Goal: Information Seeking & Learning: Learn about a topic

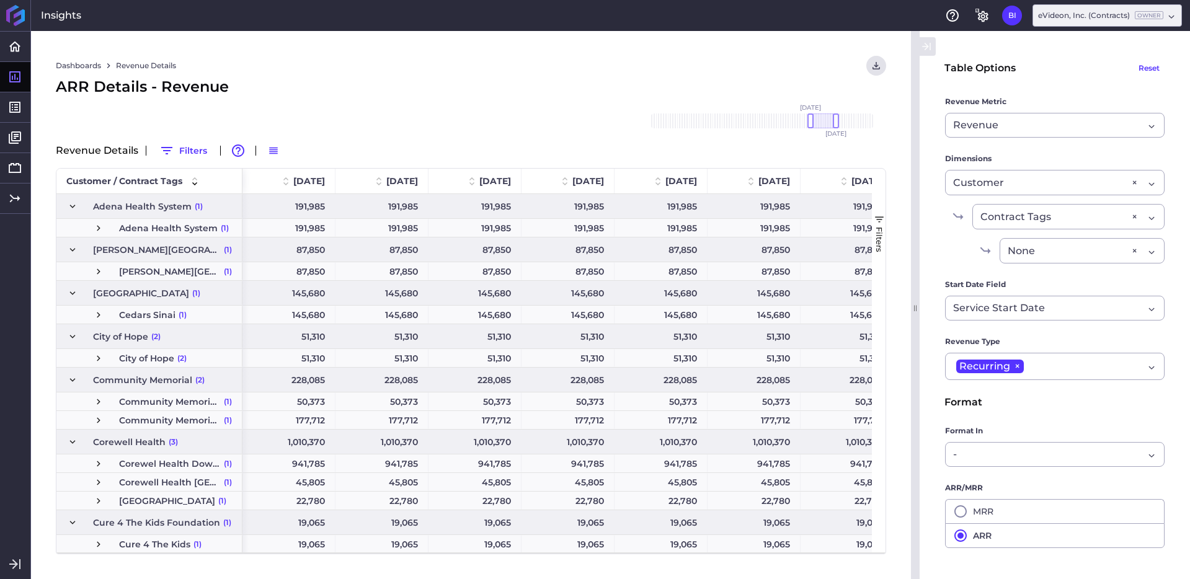
drag, startPoint x: 861, startPoint y: 122, endPoint x: 823, endPoint y: 121, distance: 38.4
click at [823, 121] on div at bounding box center [823, 120] width 26 height 15
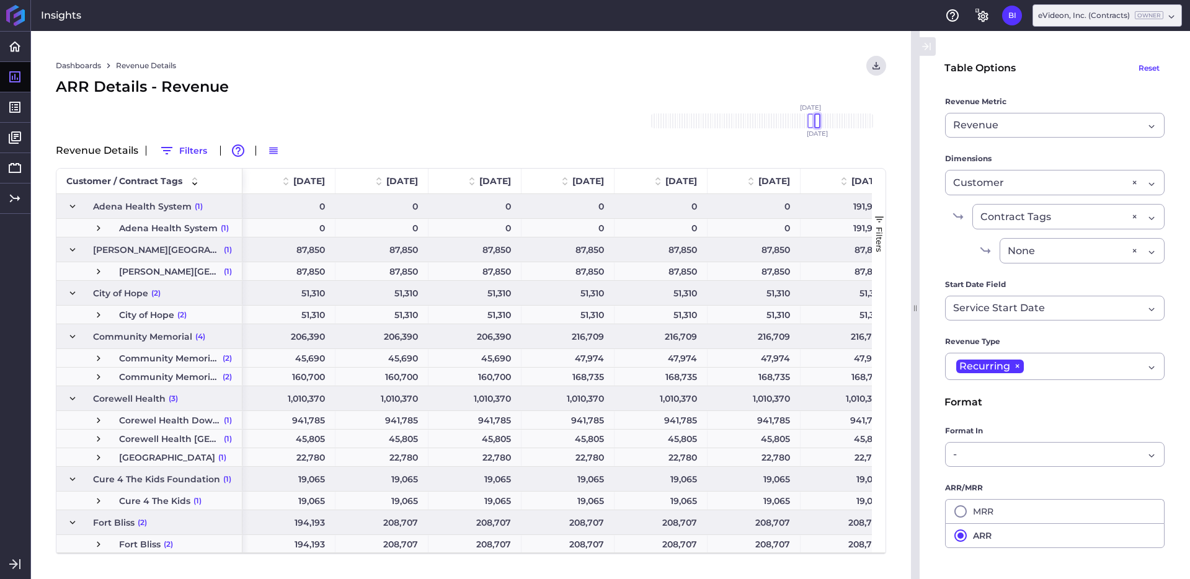
drag, startPoint x: 834, startPoint y: 120, endPoint x: 816, endPoint y: 120, distance: 18.0
click at [816, 120] on div at bounding box center [817, 120] width 6 height 15
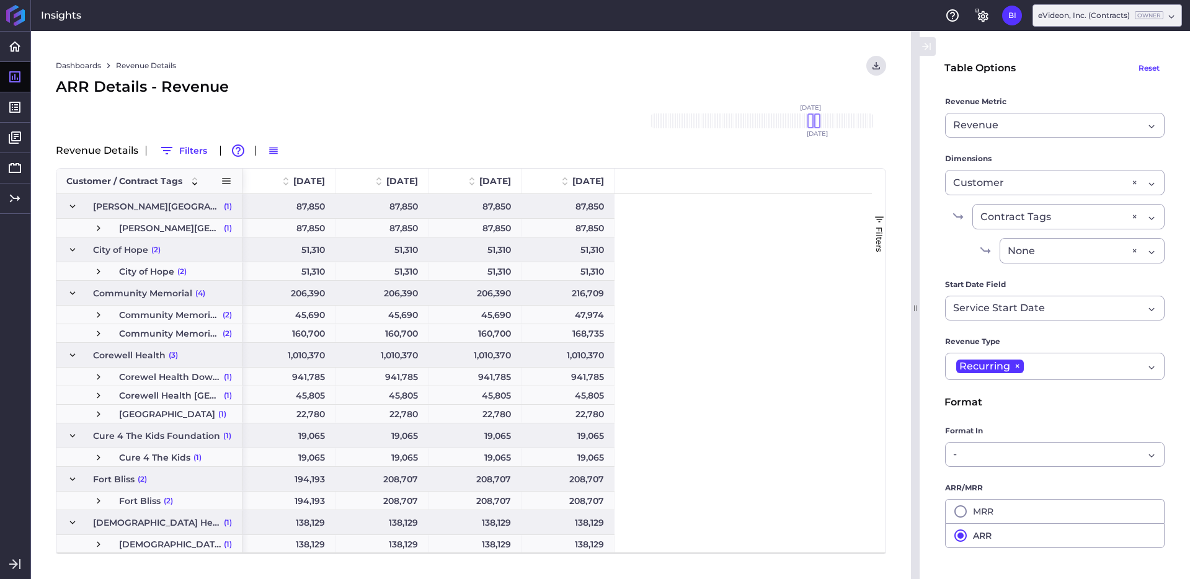
click at [221, 177] on span at bounding box center [226, 180] width 11 height 11
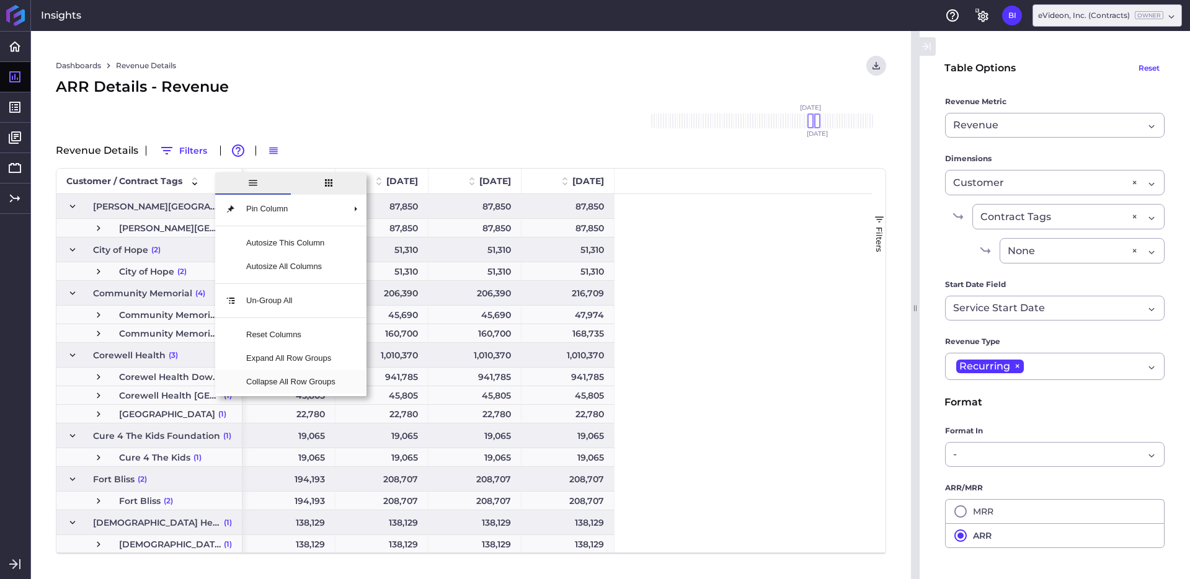
click at [296, 383] on span "Collapse All Row Groups" at bounding box center [290, 382] width 109 height 24
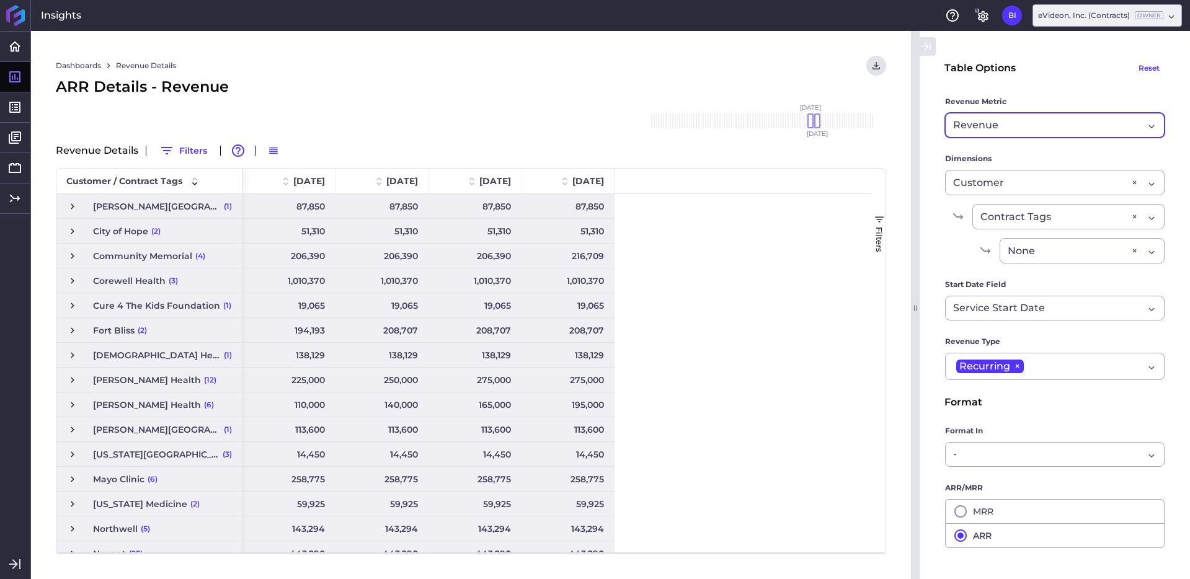
click at [1137, 125] on div "Revenue Revenue" at bounding box center [1055, 125] width 220 height 25
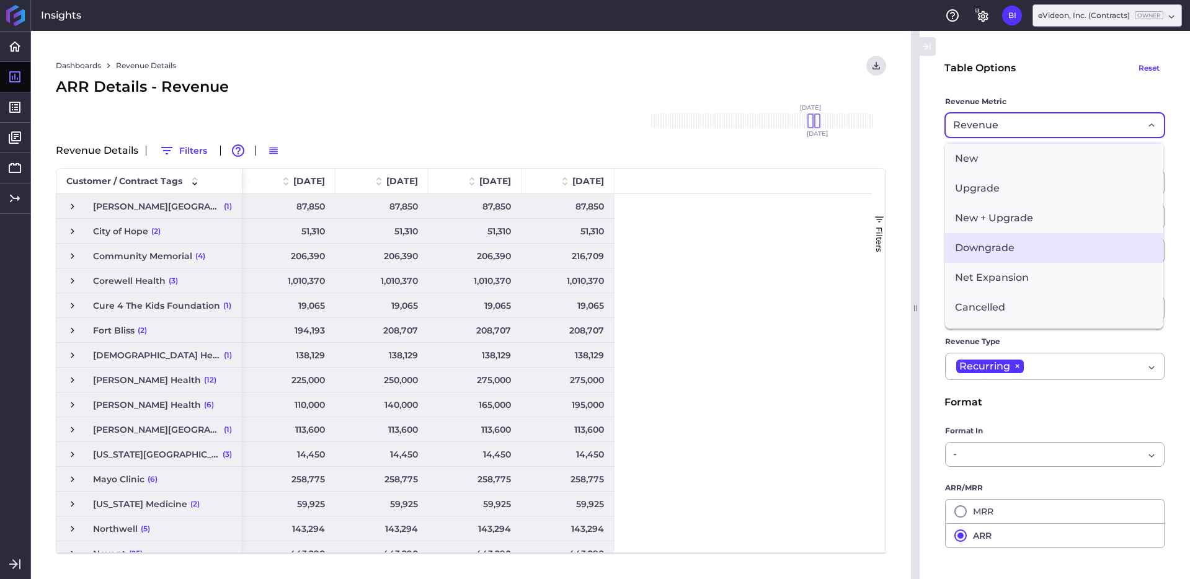
scroll to position [33, 0]
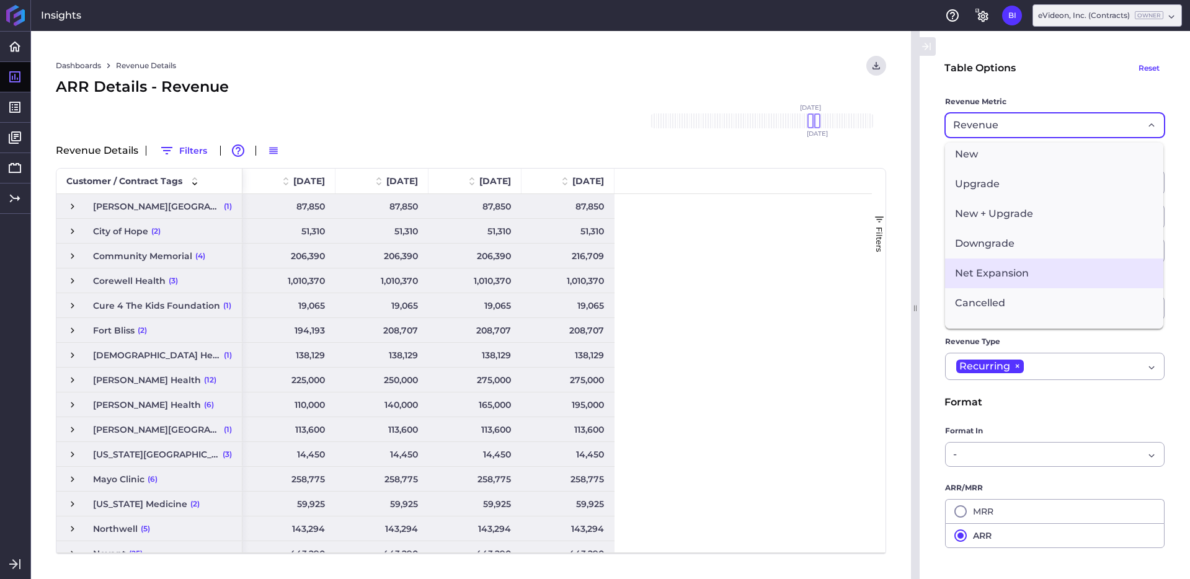
click at [1024, 268] on span "Net Expansion" at bounding box center [1054, 274] width 218 height 30
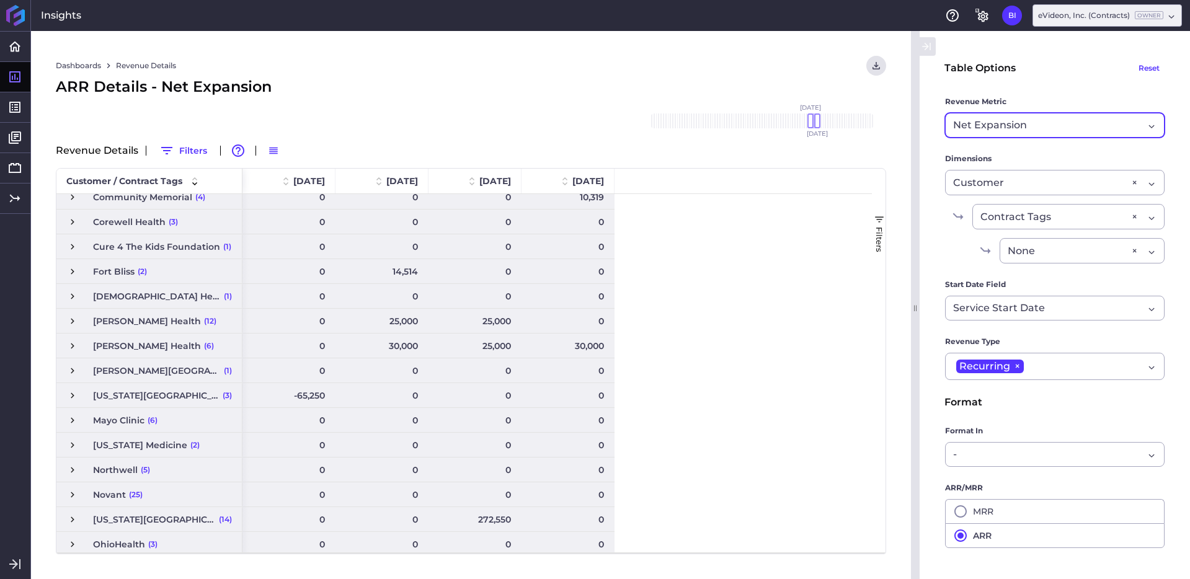
scroll to position [60, 0]
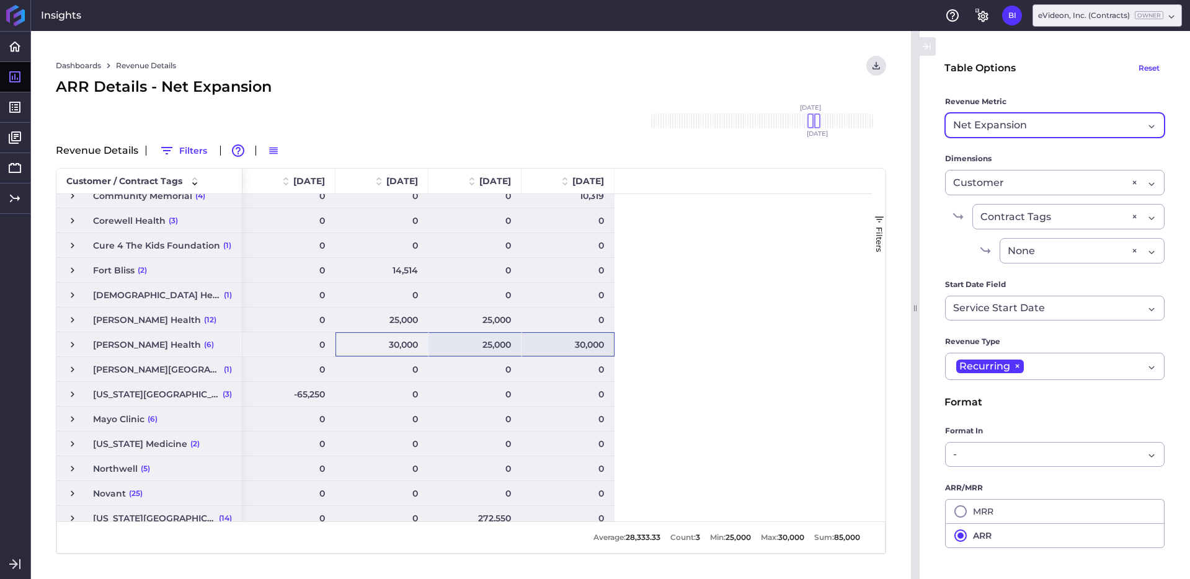
drag, startPoint x: 390, startPoint y: 345, endPoint x: 595, endPoint y: 346, distance: 205.2
click at [595, 346] on div "0 30,000 25,000 30,000" at bounding box center [428, 344] width 372 height 25
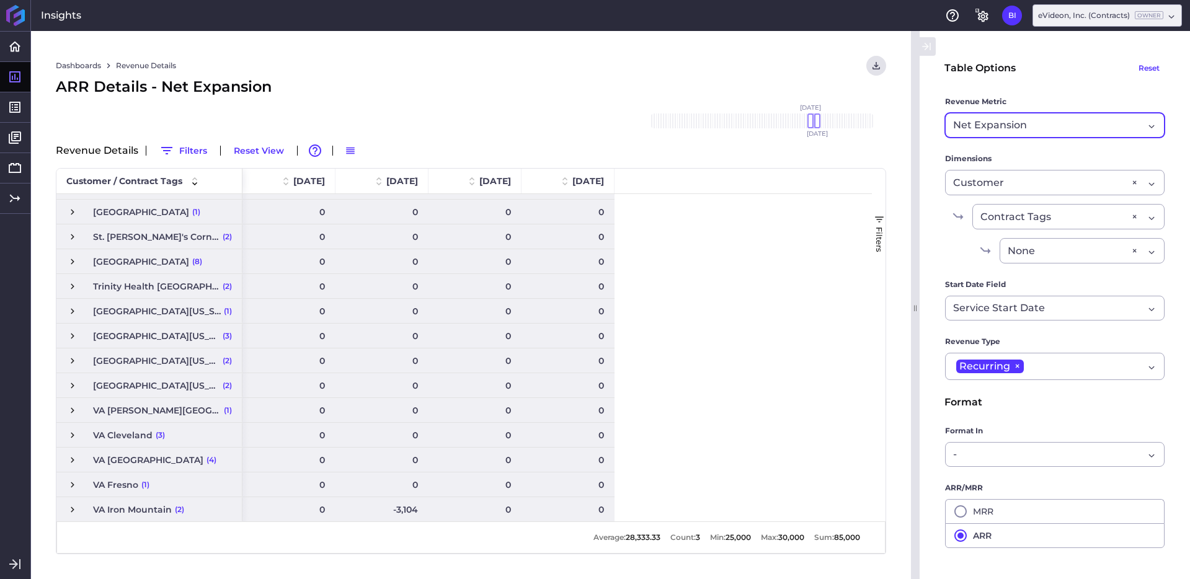
scroll to position [435, 0]
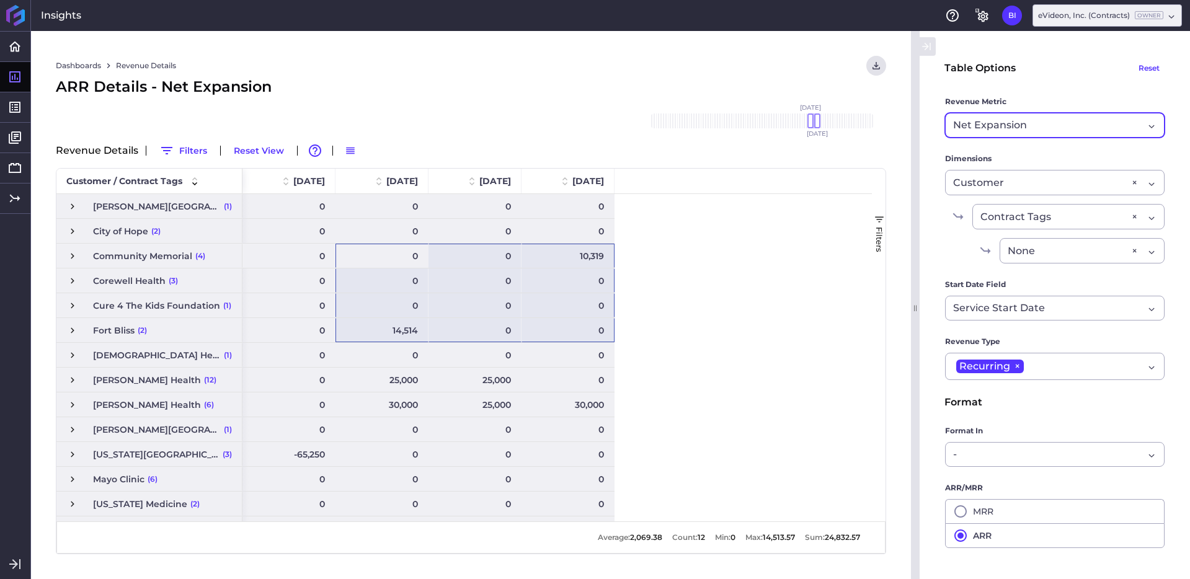
drag, startPoint x: 396, startPoint y: 254, endPoint x: 577, endPoint y: 337, distance: 198.7
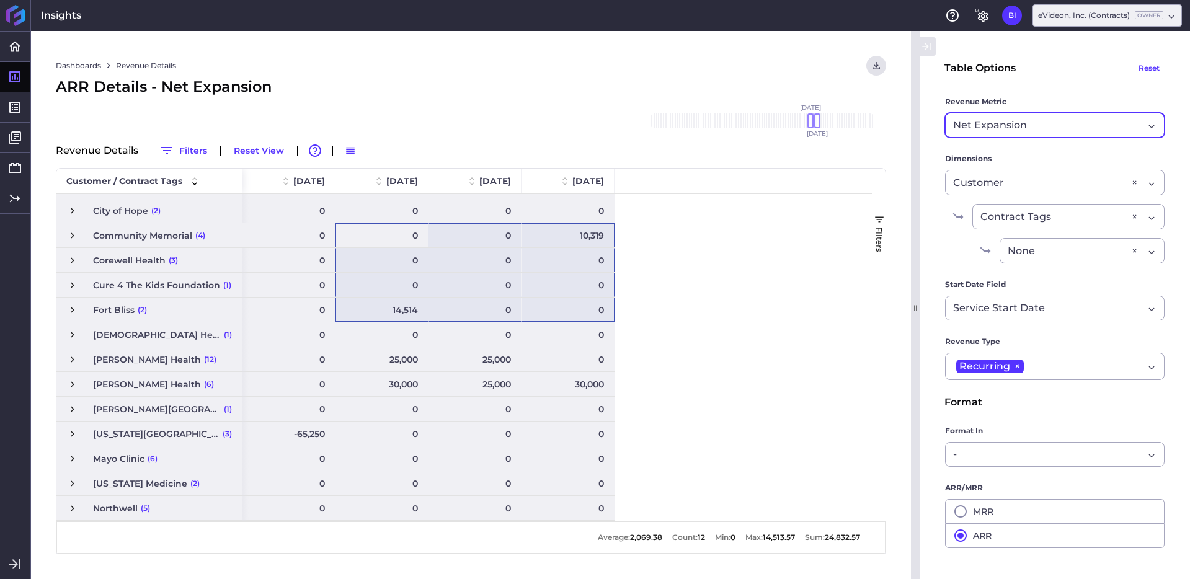
scroll to position [66, 0]
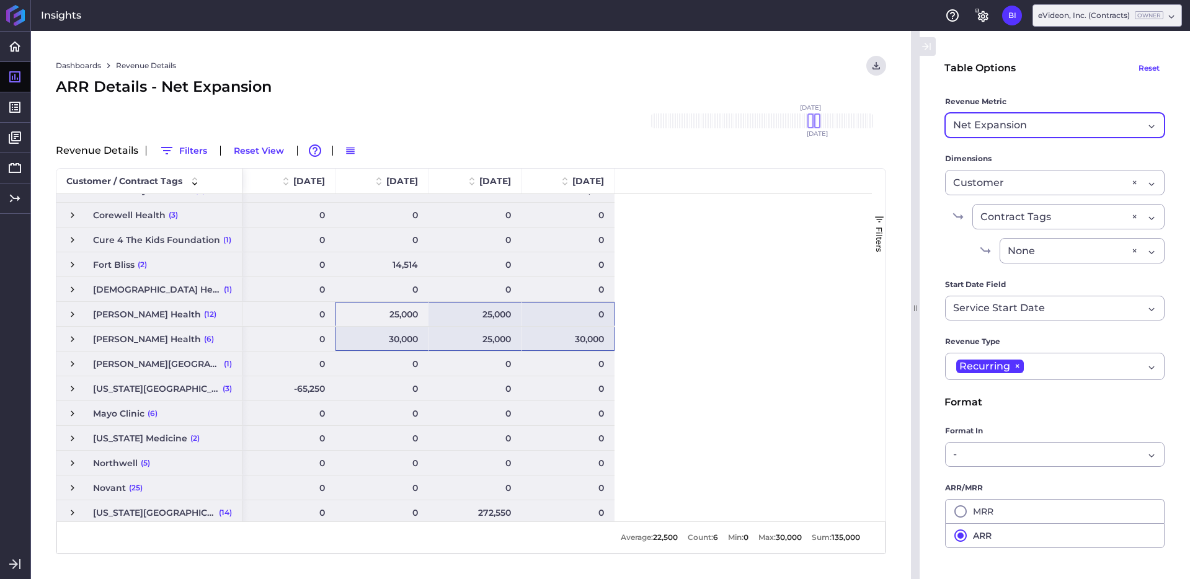
drag, startPoint x: 399, startPoint y: 317, endPoint x: 559, endPoint y: 341, distance: 162.4
click at [559, 341] on div "0 30,000 25,000 30,000 0 0 0 0 0 0 0 0 0 0 0 0 0 0 0 0 0 0 0 0 0 0 272,550 0 0 …" at bounding box center [428, 584] width 372 height 912
drag, startPoint x: 391, startPoint y: 339, endPoint x: 559, endPoint y: 340, distance: 168.7
click at [560, 340] on div "0 30,000 25,000 30,000" at bounding box center [428, 339] width 372 height 25
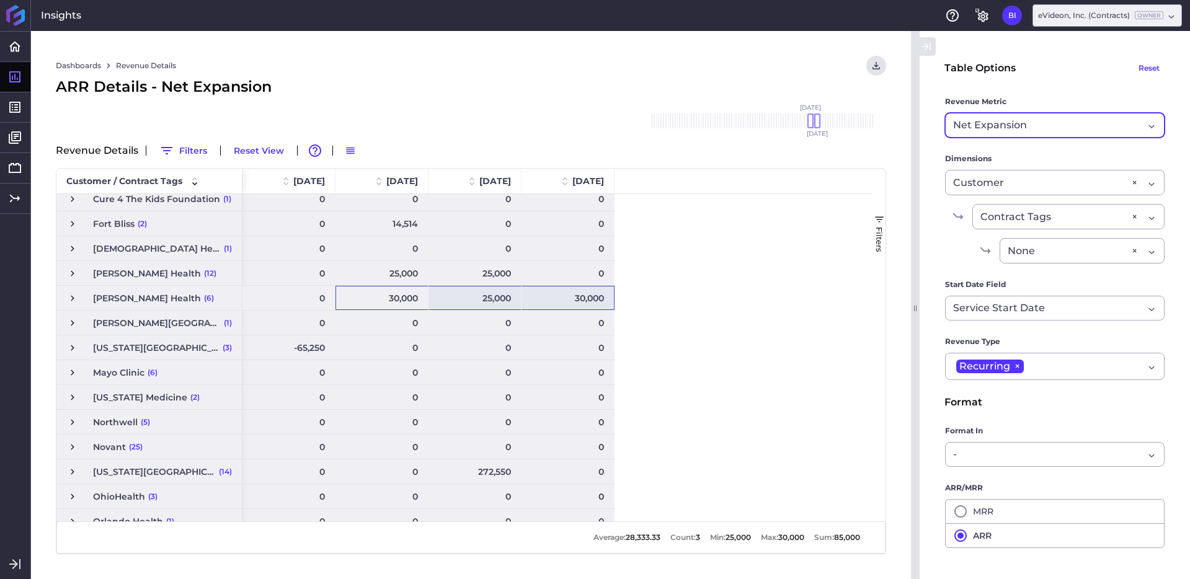
scroll to position [125, 0]
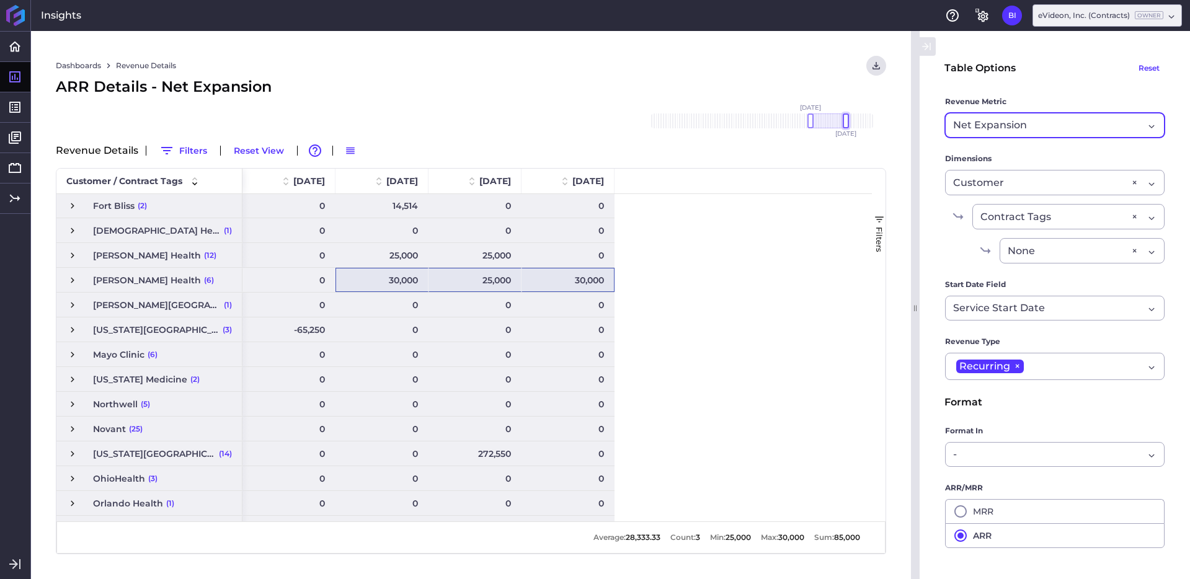
drag, startPoint x: 817, startPoint y: 120, endPoint x: 845, endPoint y: 120, distance: 27.3
click at [845, 120] on div at bounding box center [846, 120] width 6 height 15
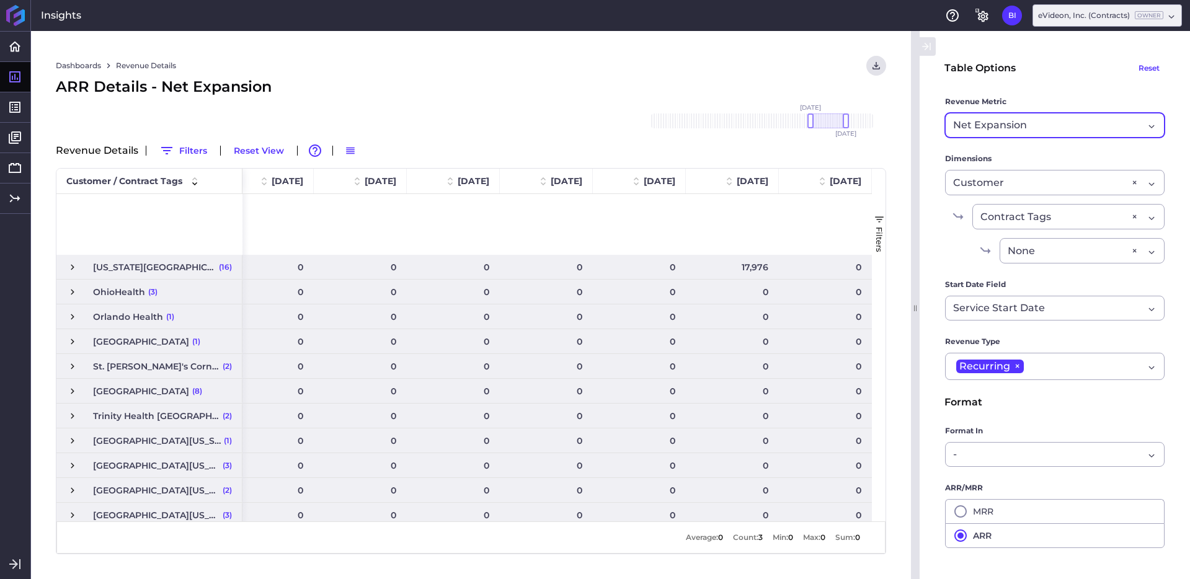
scroll to position [714, 0]
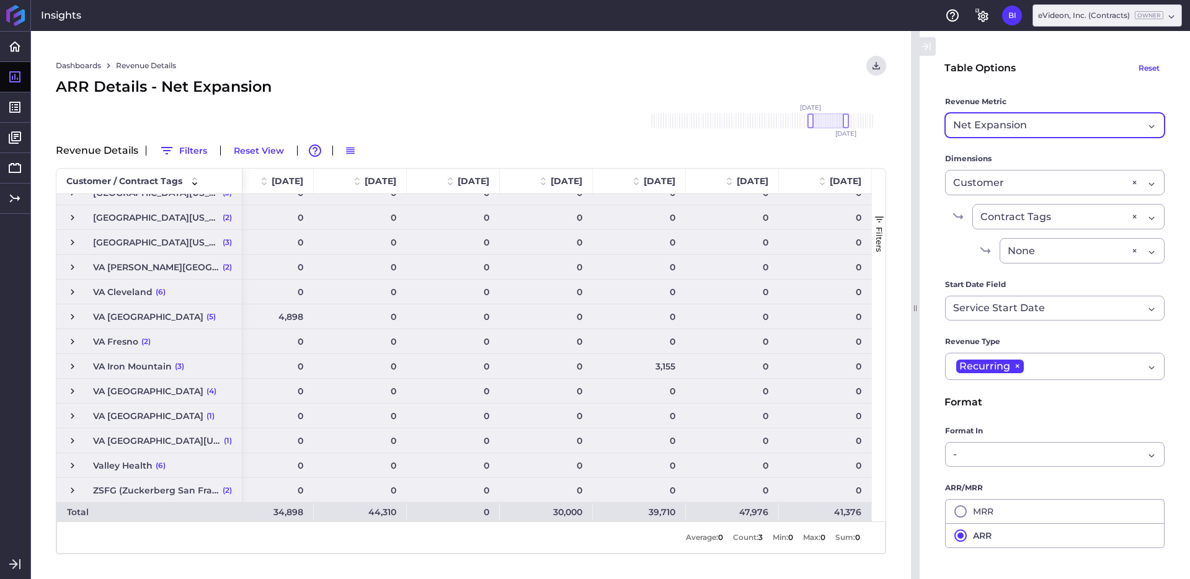
click at [1061, 125] on div "Net Expansion" at bounding box center [1048, 125] width 190 height 15
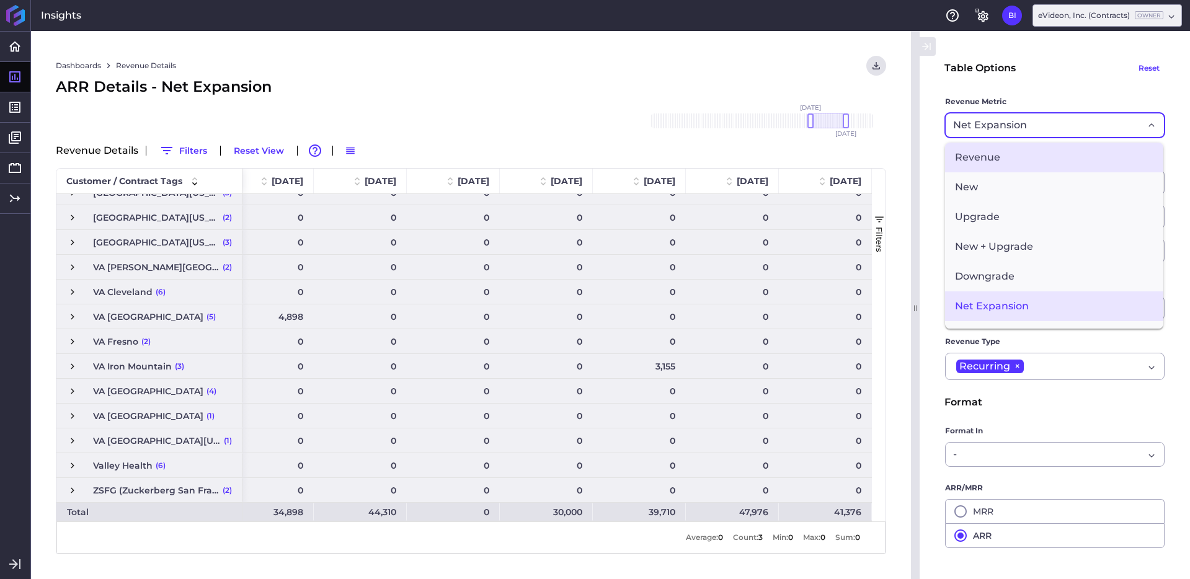
click at [1046, 153] on span "Revenue" at bounding box center [1054, 158] width 218 height 30
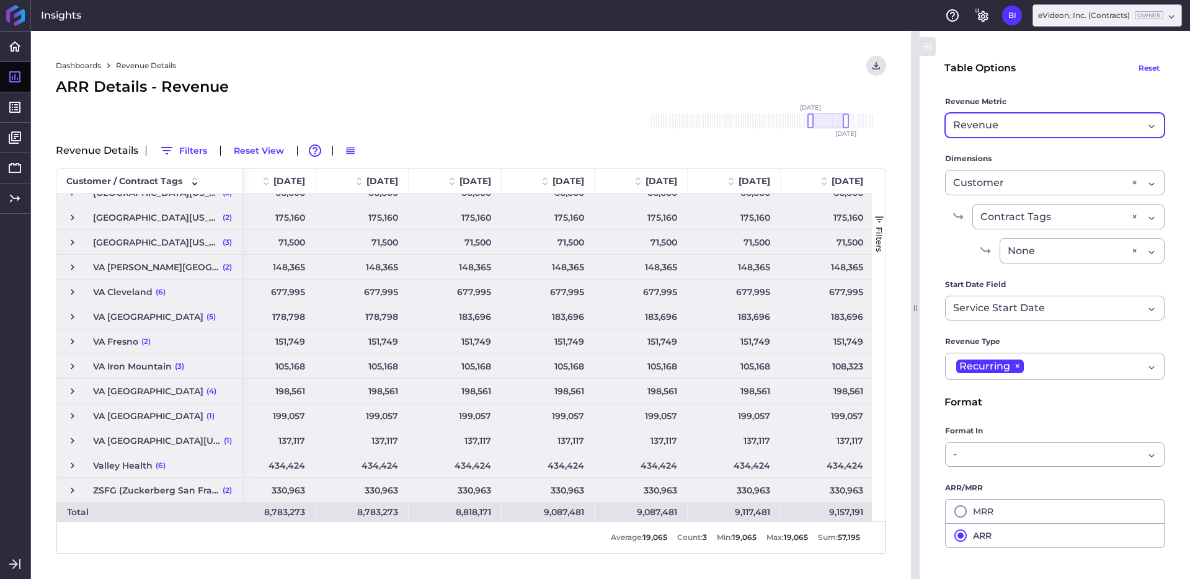
scroll to position [0, 548]
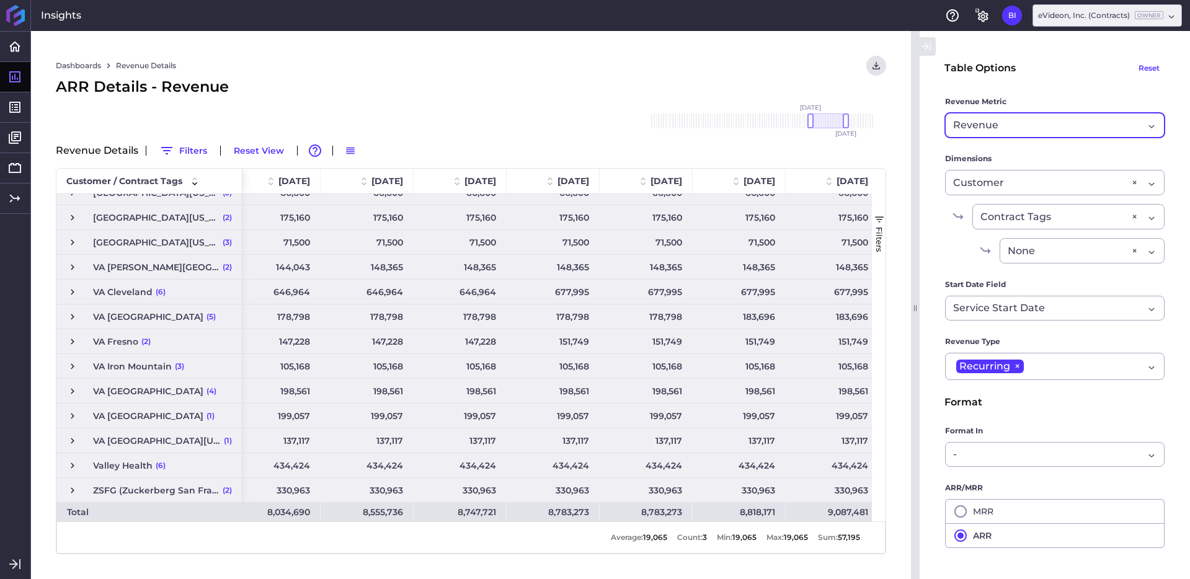
click at [1062, 124] on div "Revenue" at bounding box center [1048, 125] width 190 height 15
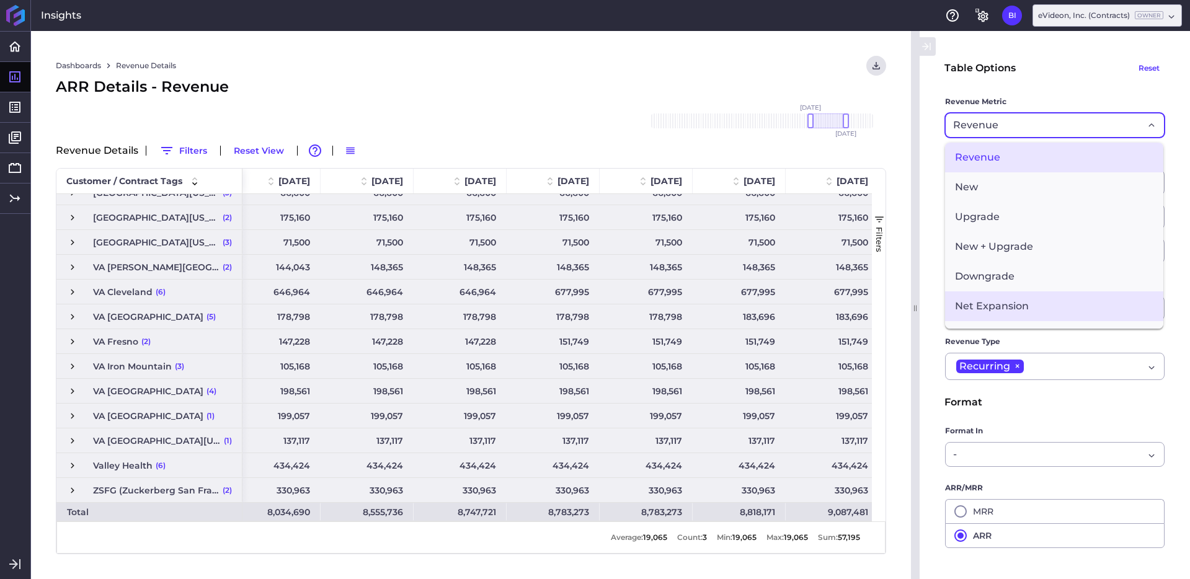
click at [1020, 296] on span "Net Expansion" at bounding box center [1054, 306] width 218 height 30
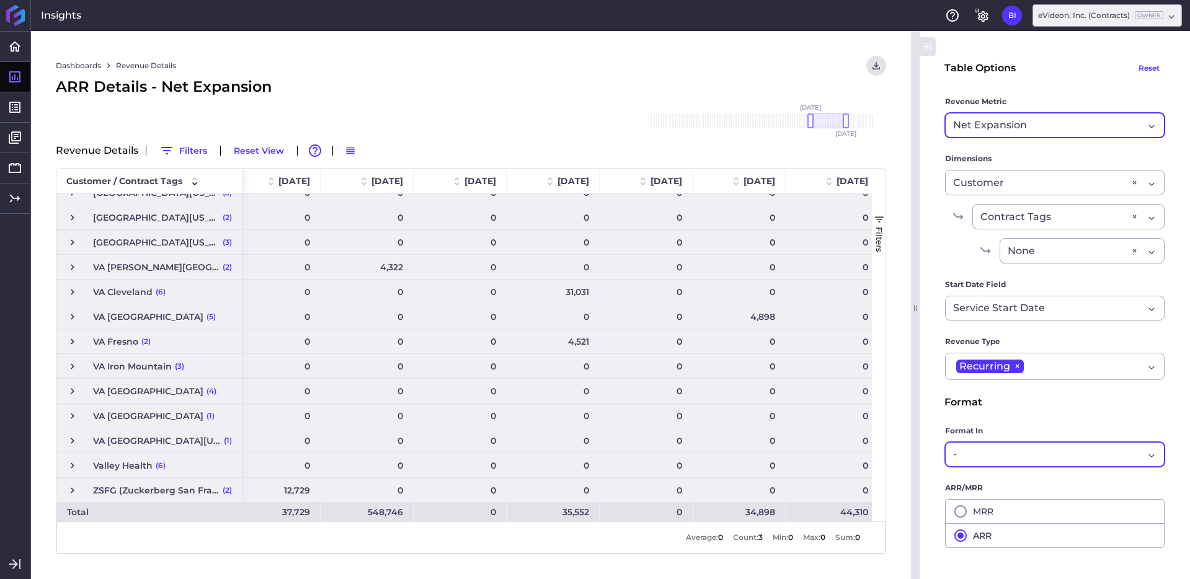
scroll to position [100, 0]
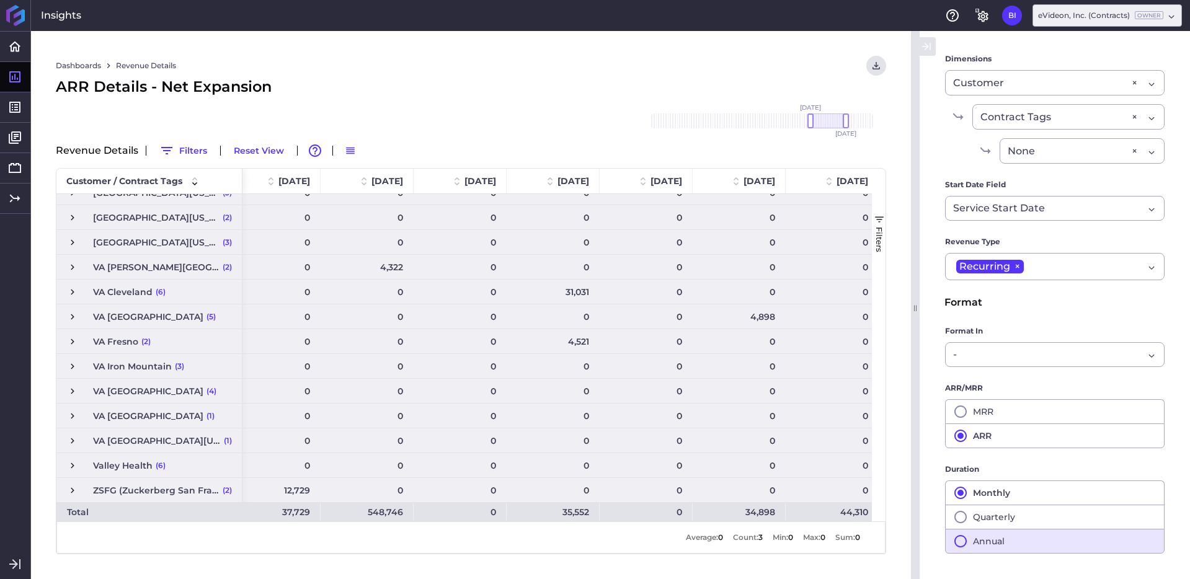
click at [990, 548] on button "Annual" at bounding box center [1055, 541] width 220 height 25
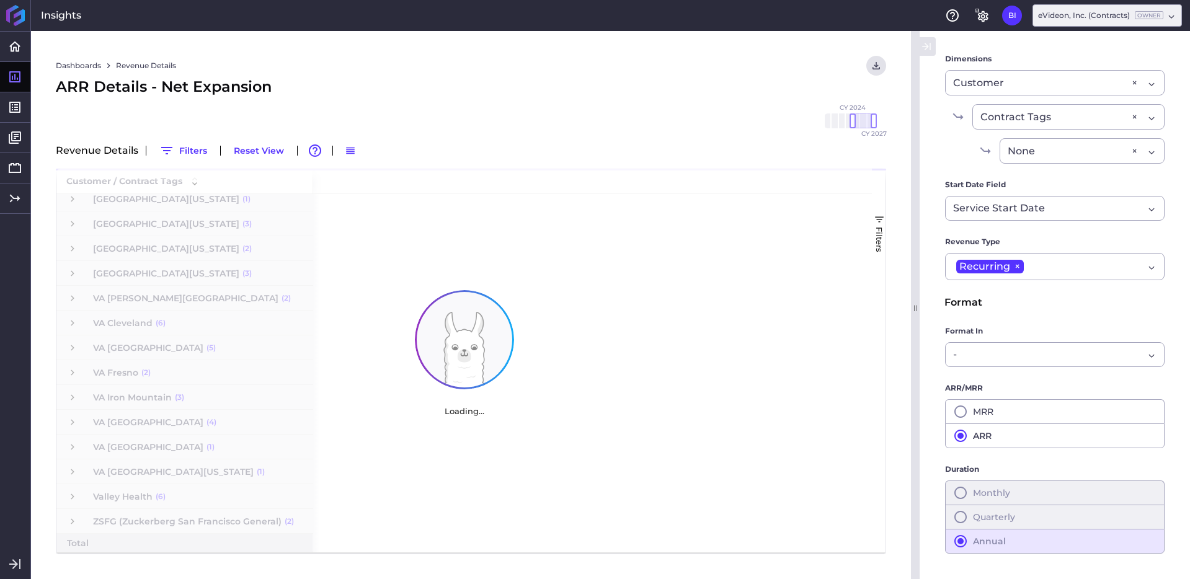
scroll to position [0, 0]
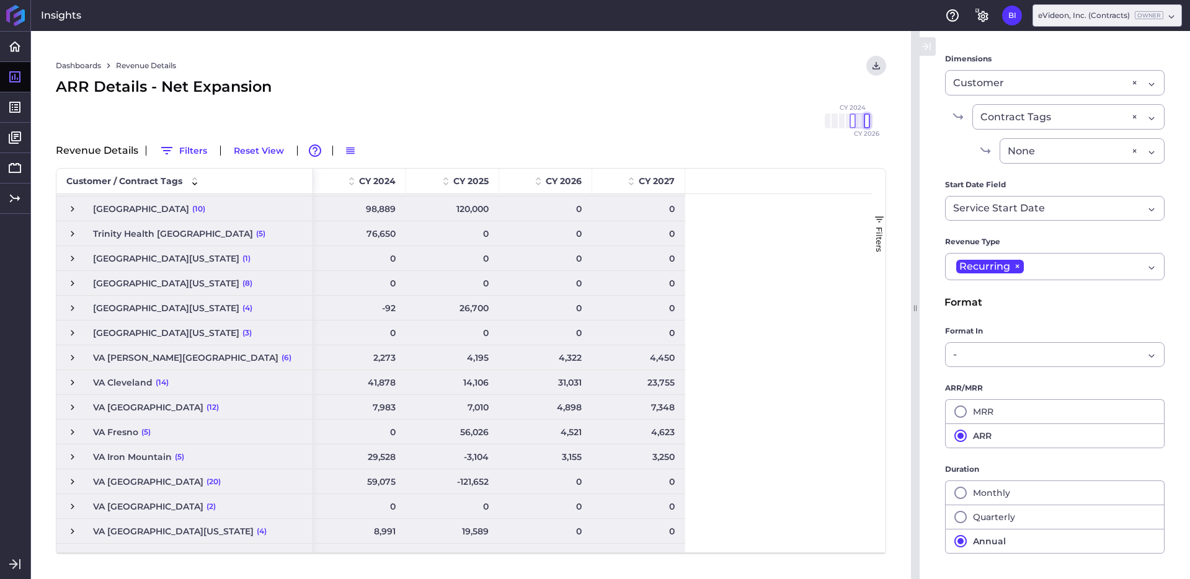
drag, startPoint x: 874, startPoint y: 120, endPoint x: 867, endPoint y: 120, distance: 7.4
click at [867, 120] on div at bounding box center [867, 120] width 6 height 15
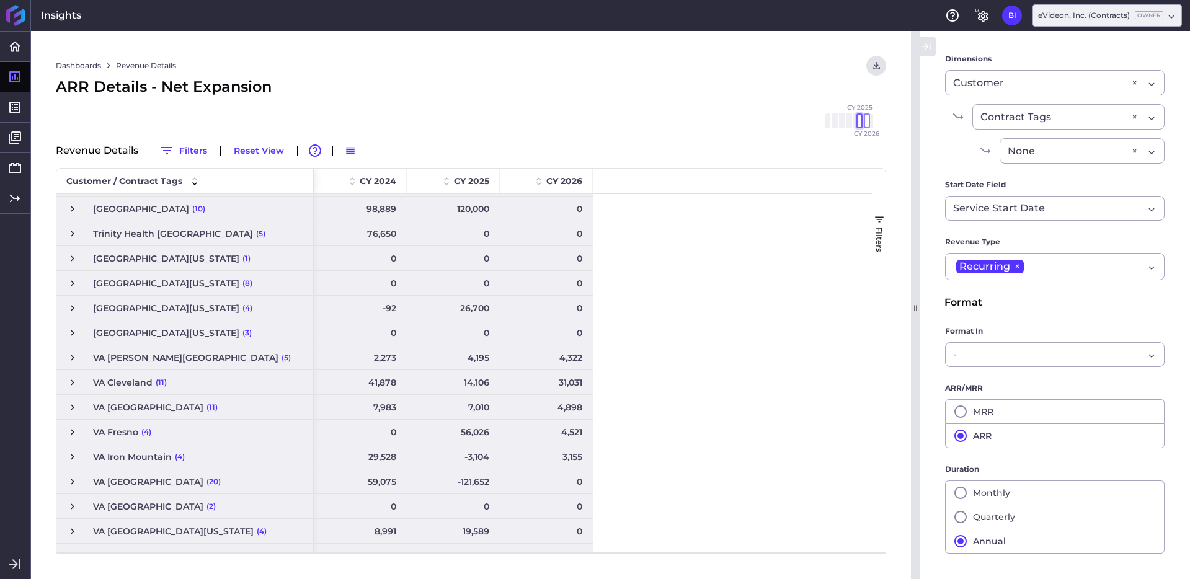
click at [856, 122] on div at bounding box center [859, 120] width 6 height 15
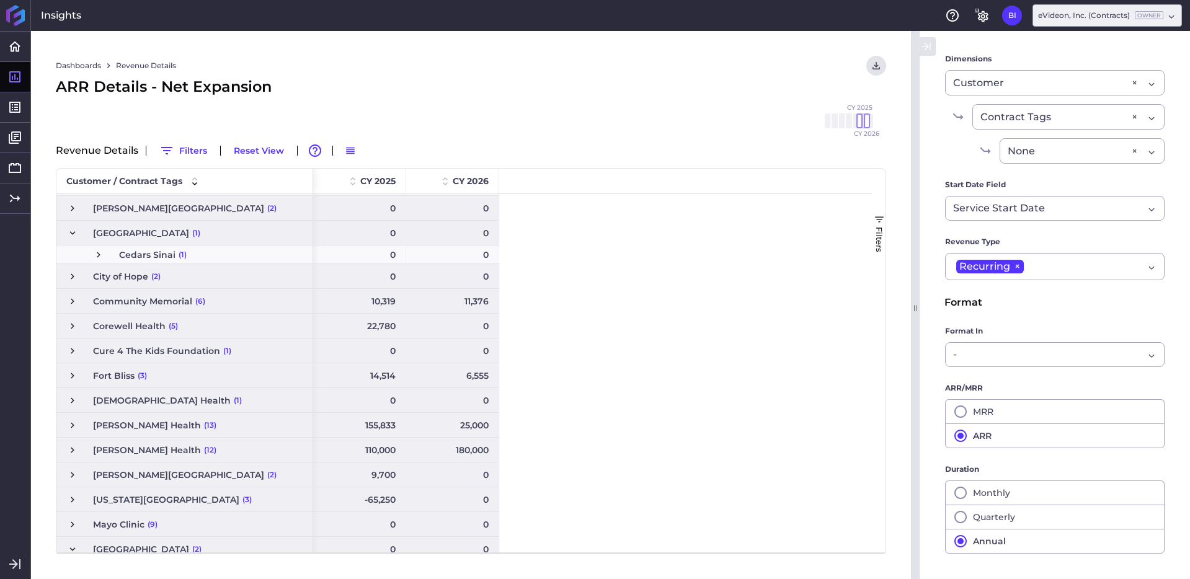
scroll to position [83, 0]
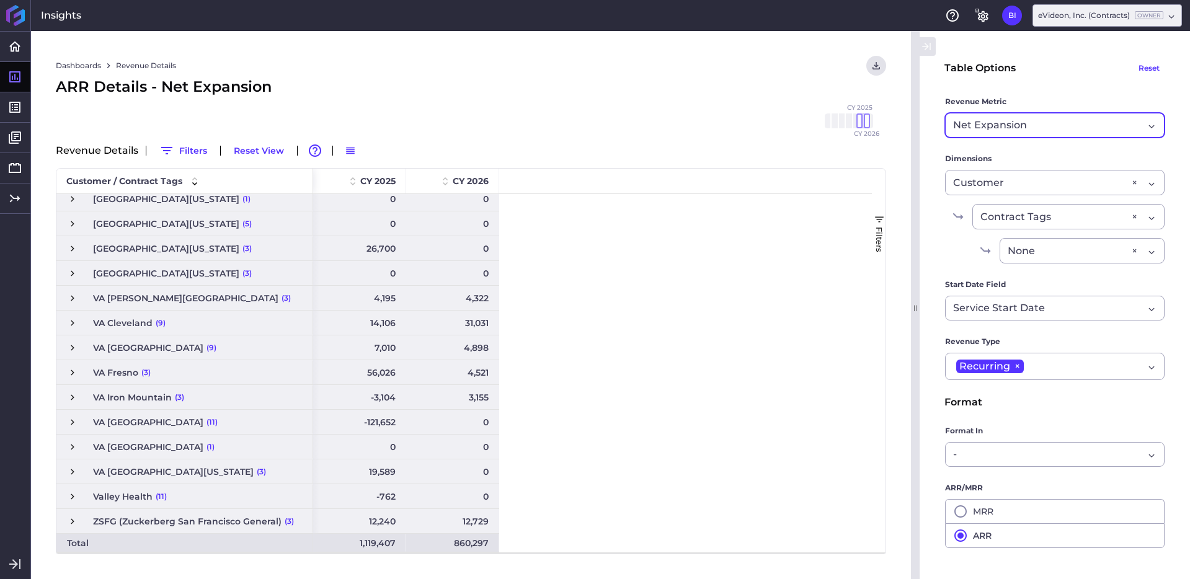
click at [1054, 125] on div "Net Expansion" at bounding box center [1048, 125] width 190 height 15
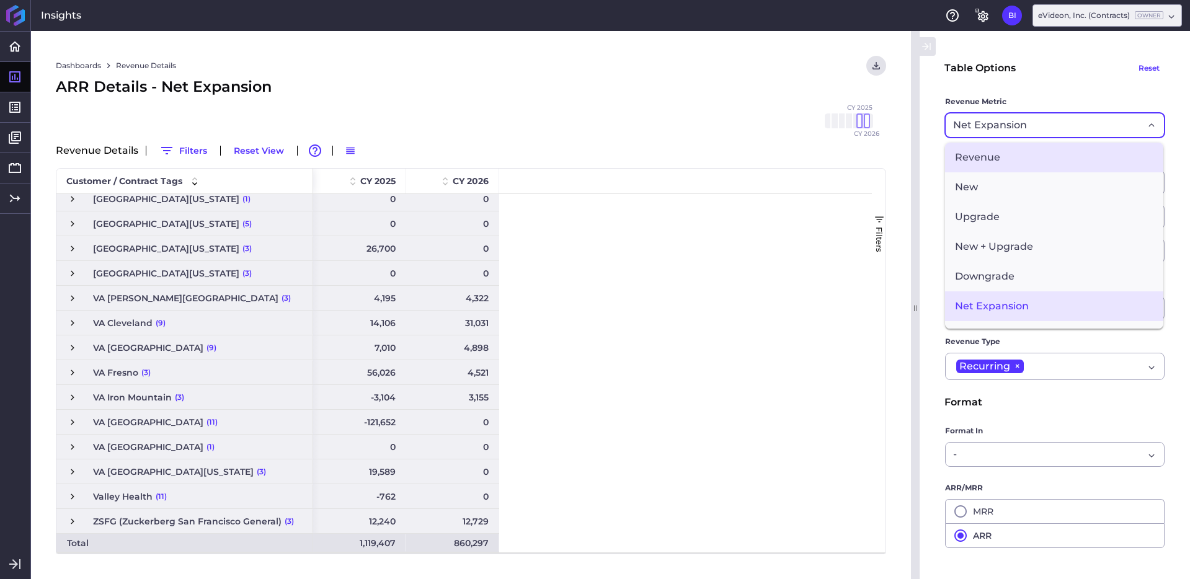
click at [1038, 160] on span "Revenue" at bounding box center [1054, 158] width 218 height 30
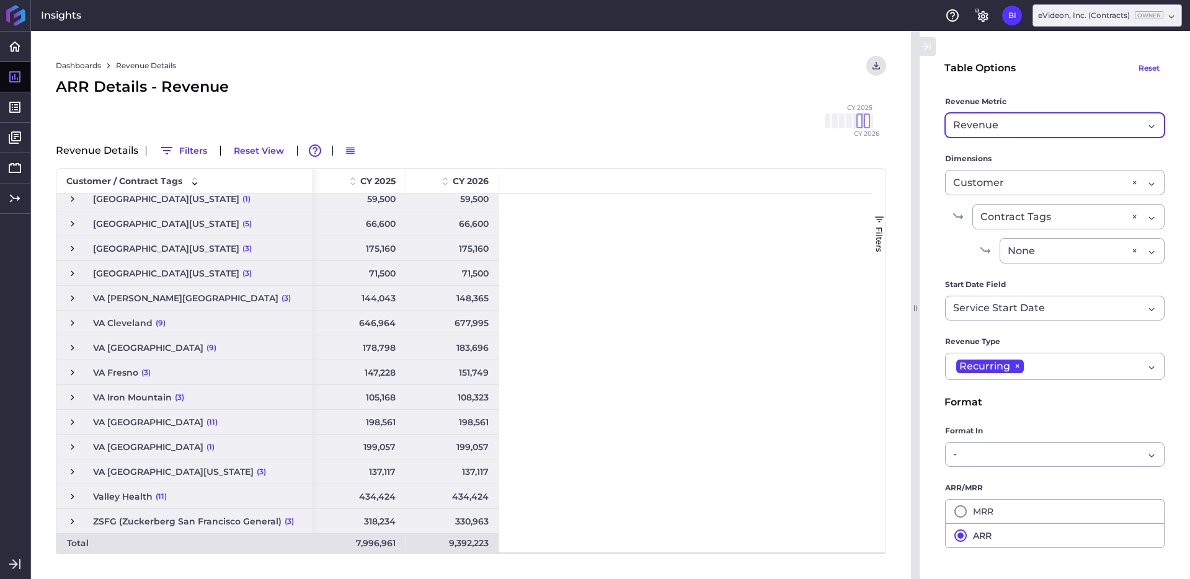
click at [1073, 121] on div "Revenue" at bounding box center [1048, 125] width 190 height 15
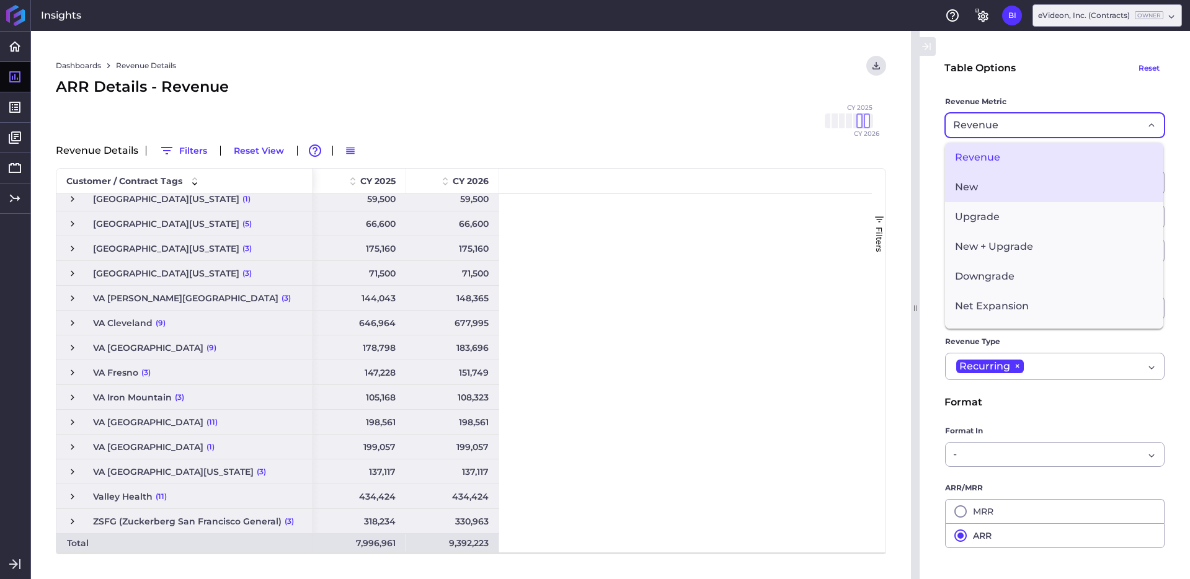
click at [1038, 185] on span "New" at bounding box center [1054, 187] width 218 height 30
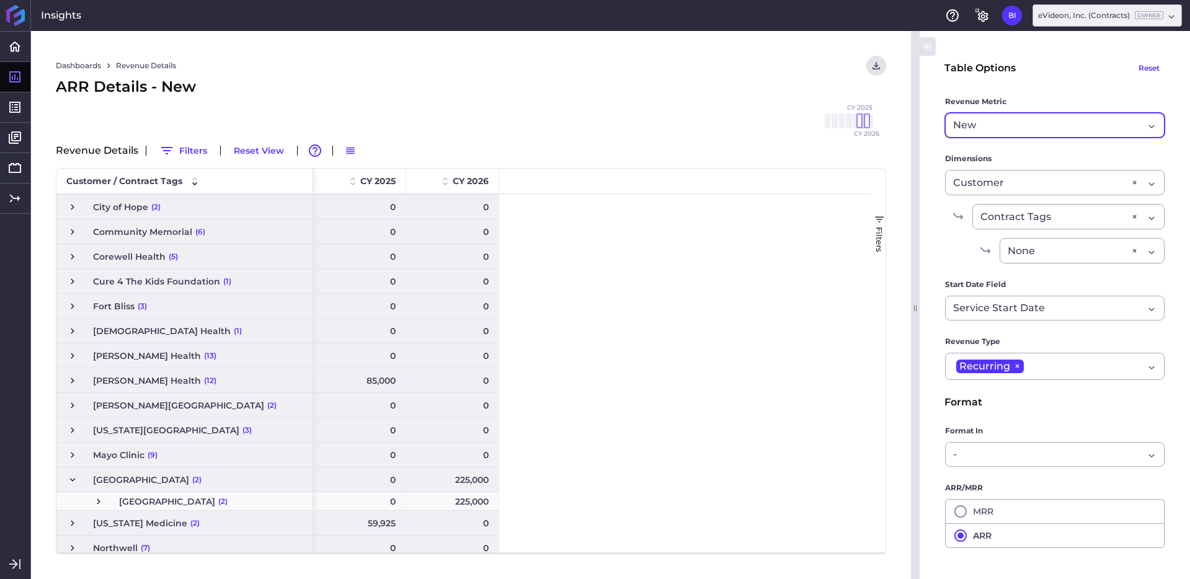
scroll to position [129, 0]
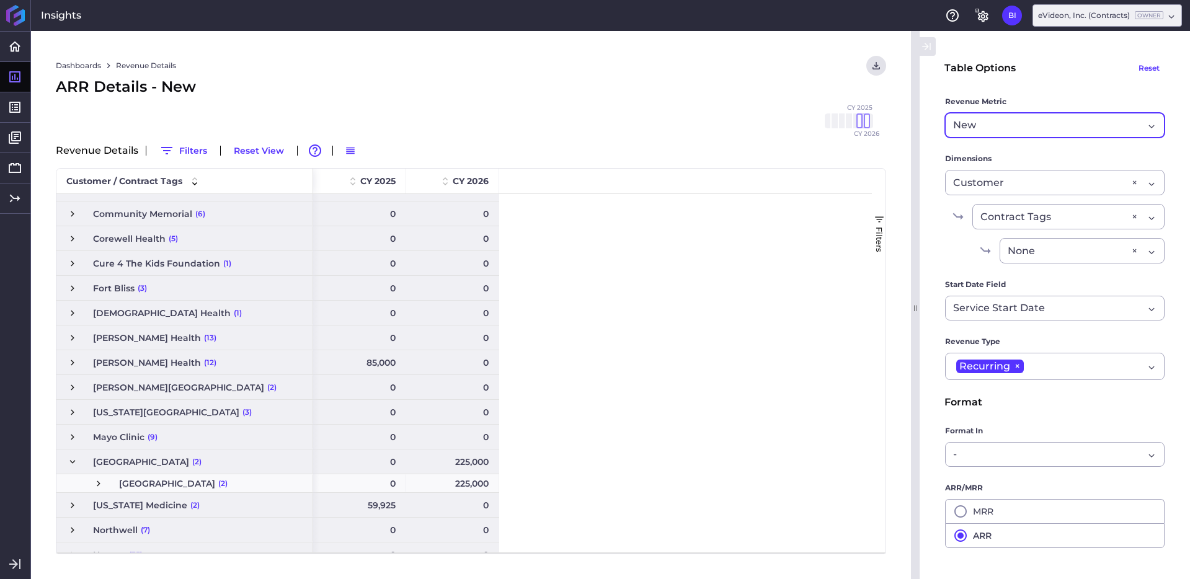
click at [1025, 127] on div "New" at bounding box center [1048, 125] width 190 height 15
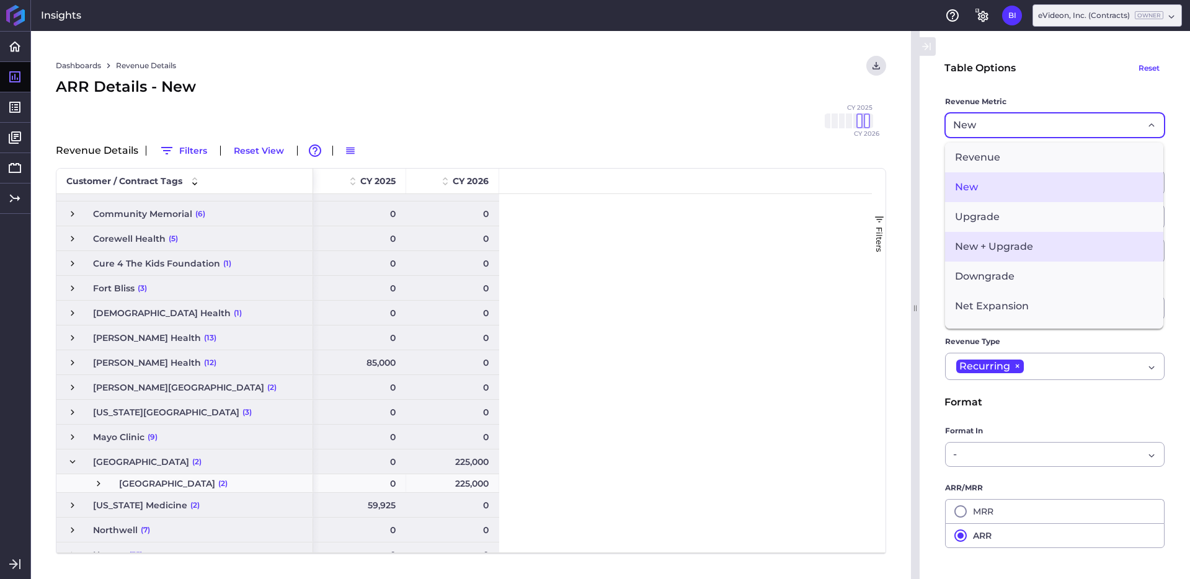
click at [1049, 250] on span "New + Upgrade" at bounding box center [1054, 247] width 218 height 30
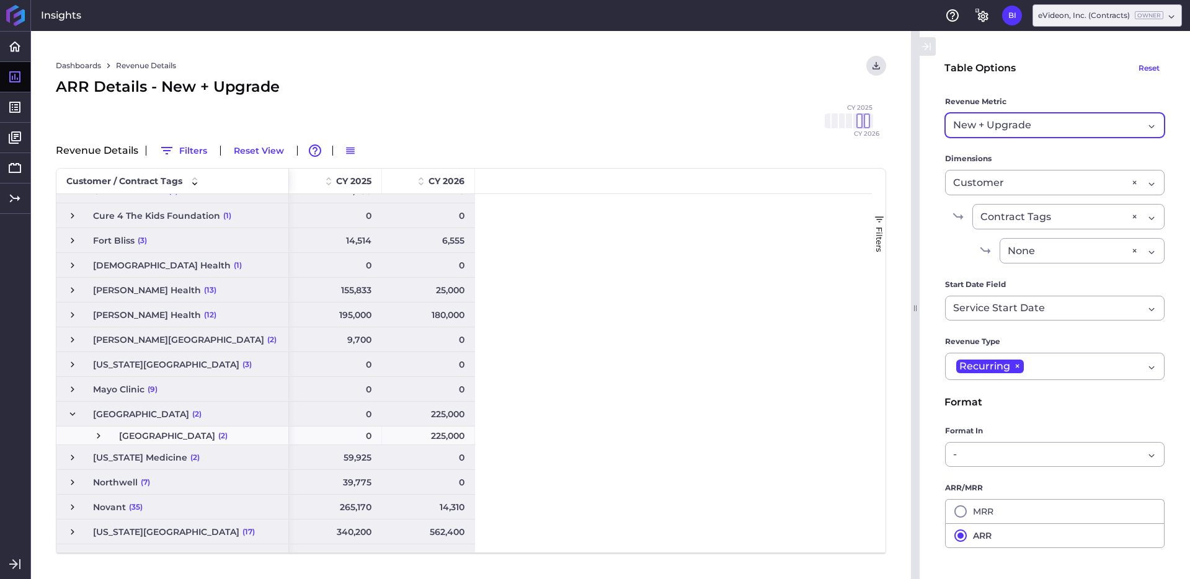
scroll to position [57, 0]
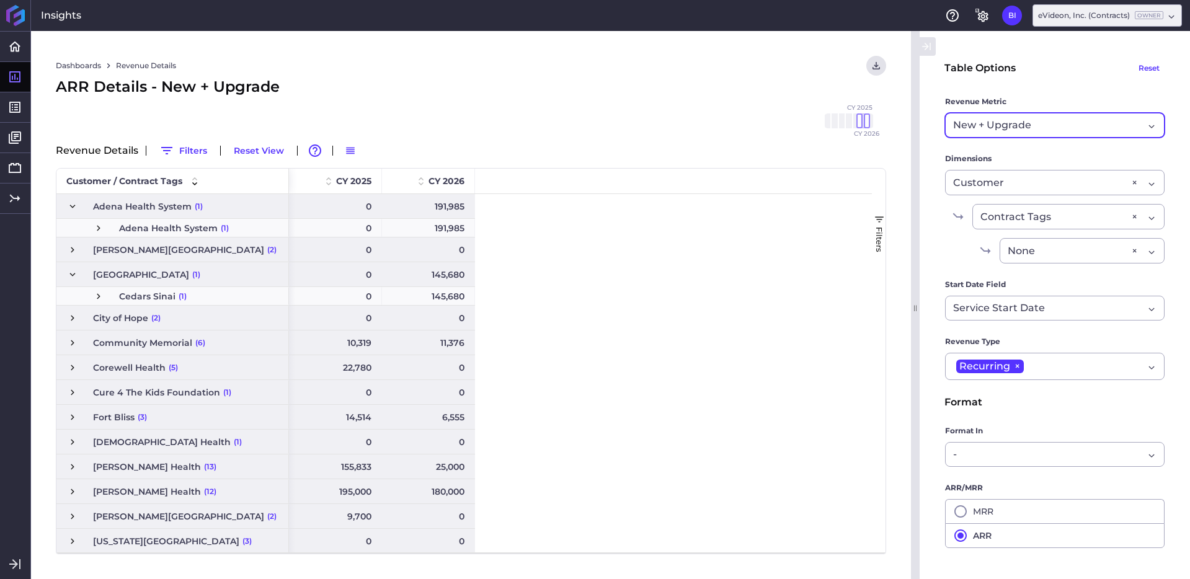
click at [1062, 125] on div "New + Upgrade" at bounding box center [1048, 125] width 190 height 15
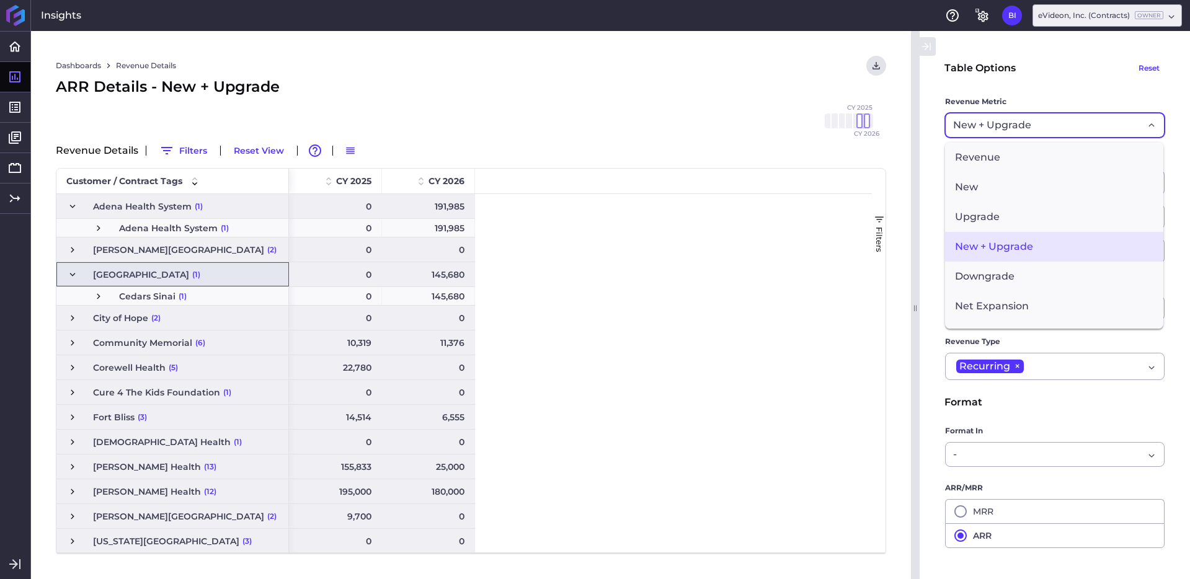
click at [71, 277] on span "Press SPACE to select this row." at bounding box center [72, 274] width 11 height 11
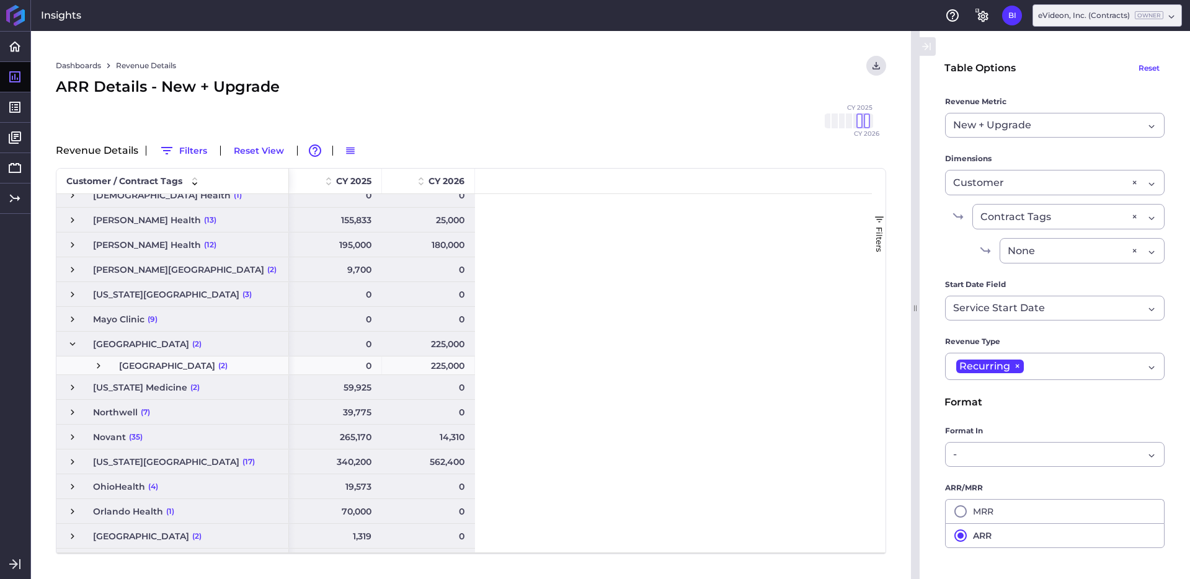
scroll to position [180, 0]
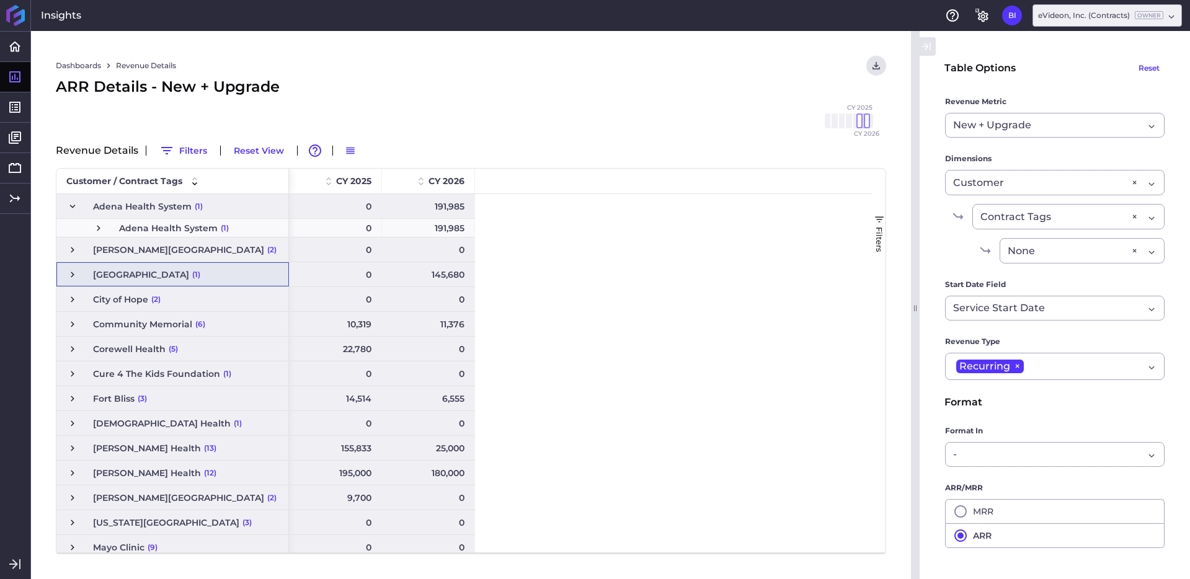
click at [71, 206] on span "Press SPACE to select this row." at bounding box center [72, 206] width 11 height 11
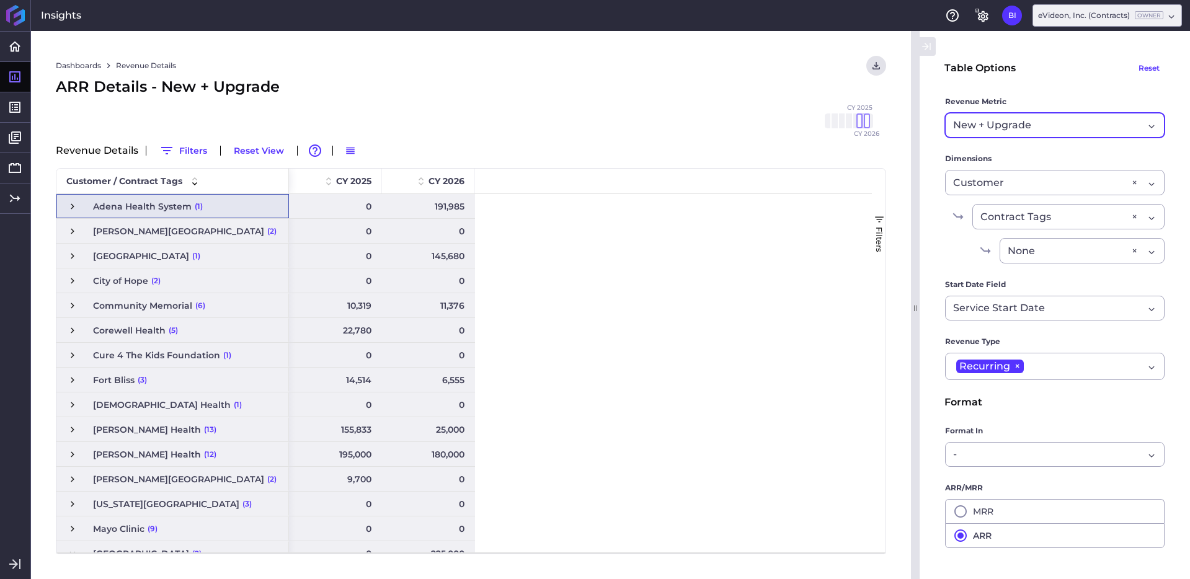
click at [1142, 126] on div "New + Upgrade Revenue" at bounding box center [1055, 125] width 220 height 25
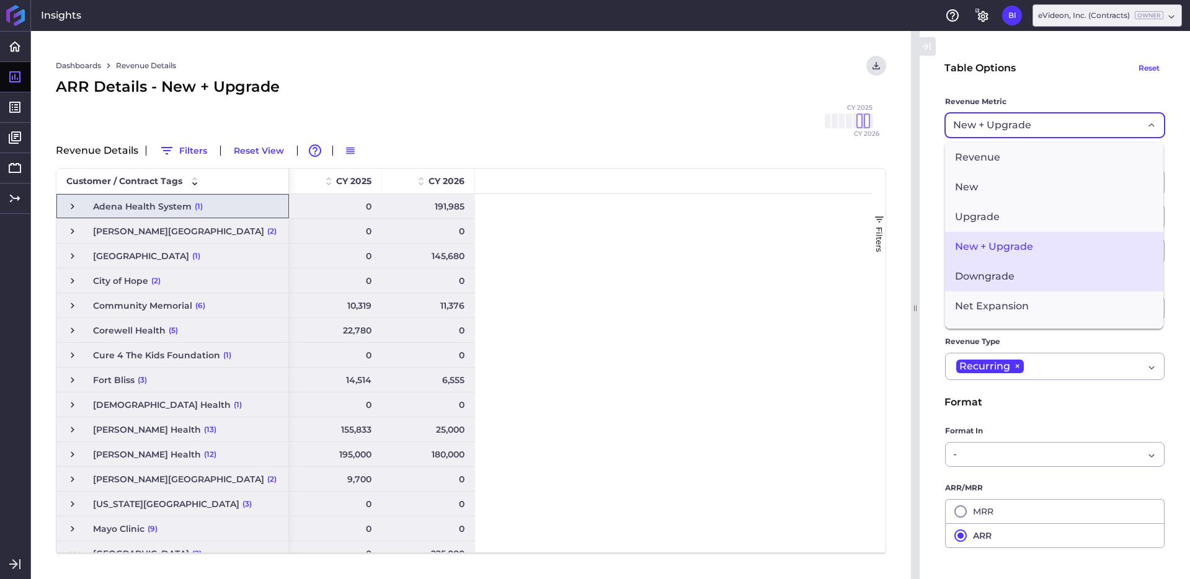
click at [1031, 268] on span "Downgrade" at bounding box center [1054, 277] width 218 height 30
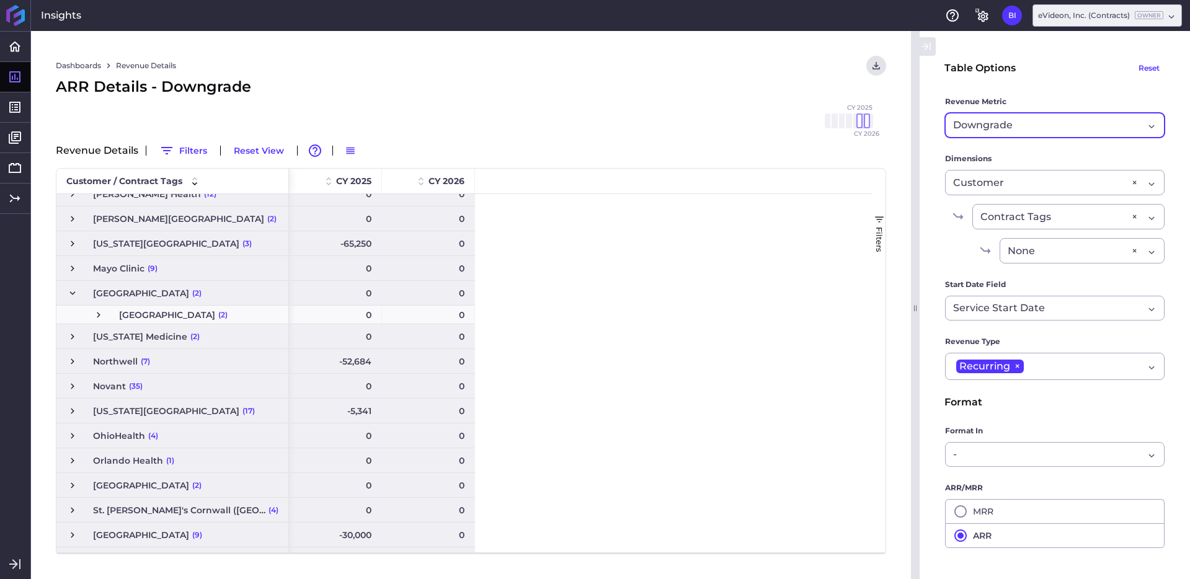
scroll to position [286, 0]
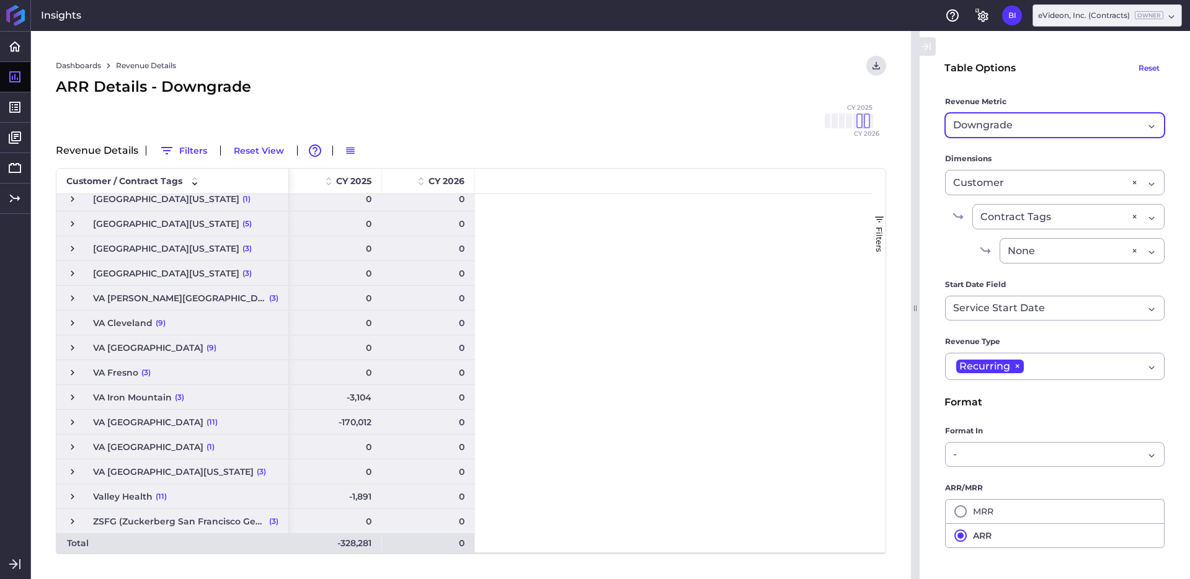
click at [1062, 129] on div "Downgrade" at bounding box center [1048, 125] width 190 height 15
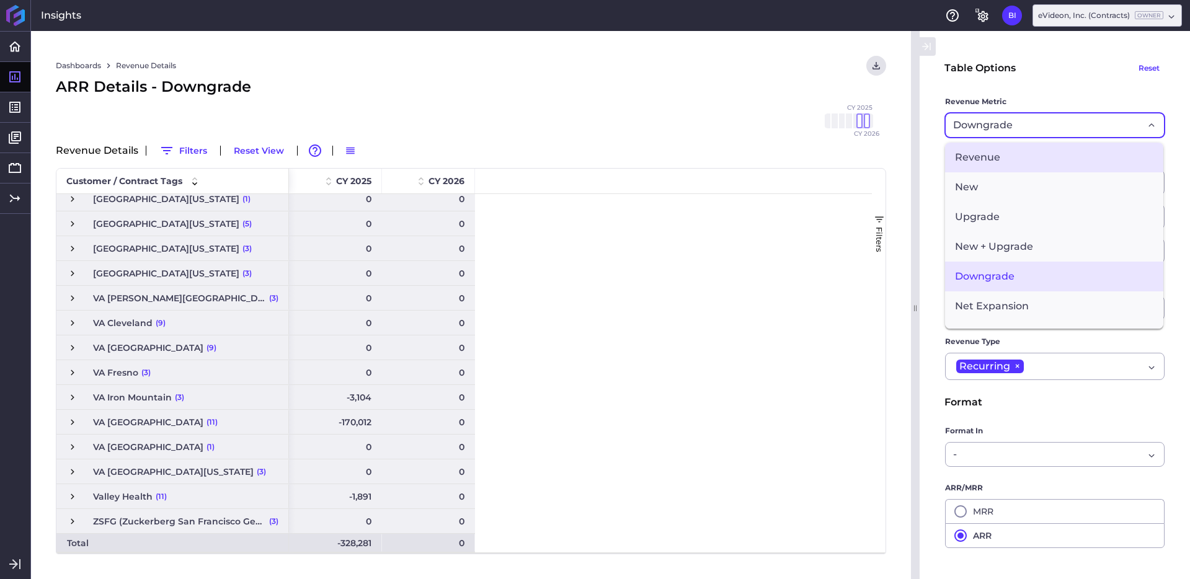
click at [1033, 165] on span "Revenue" at bounding box center [1054, 158] width 218 height 30
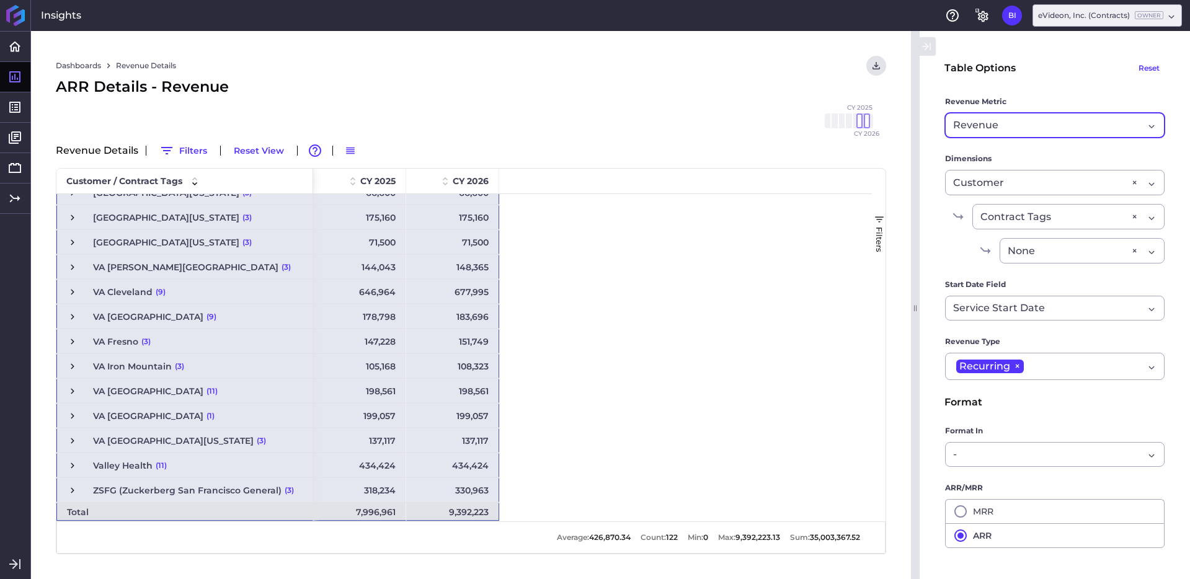
drag, startPoint x: 237, startPoint y: 206, endPoint x: 466, endPoint y: 510, distance: 379.9
click at [466, 510] on div "OhioHealth (4) Adena Health System (1) Orlando Health (1) [GEOGRAPHIC_DATA] (2)…" at bounding box center [463, 357] width 815 height 327
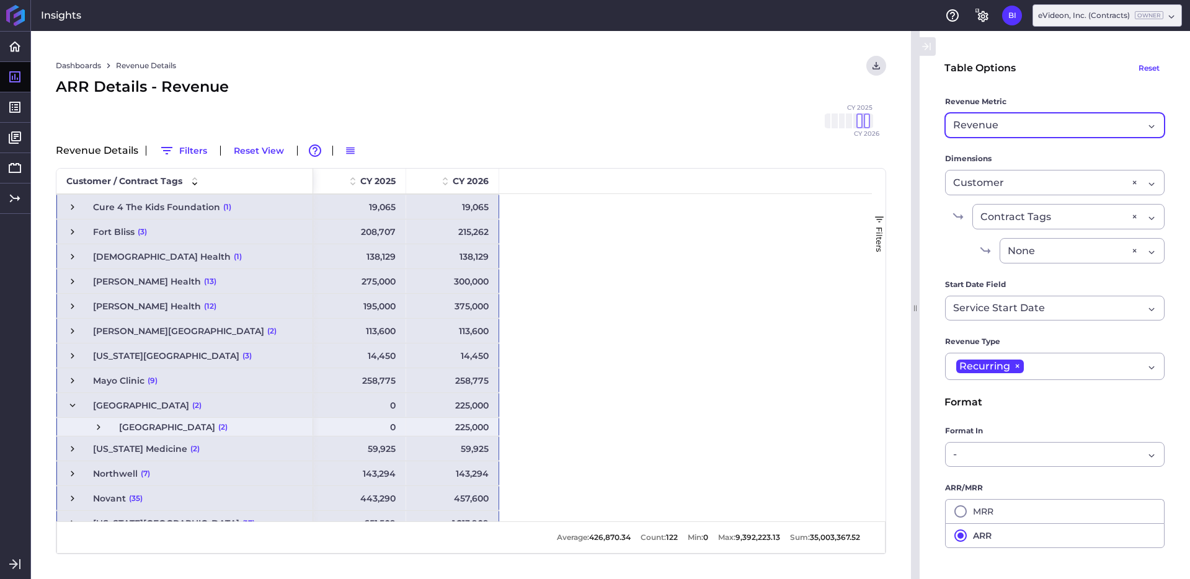
scroll to position [149, 0]
click at [70, 405] on span "Press SPACE to select this row." at bounding box center [72, 404] width 11 height 11
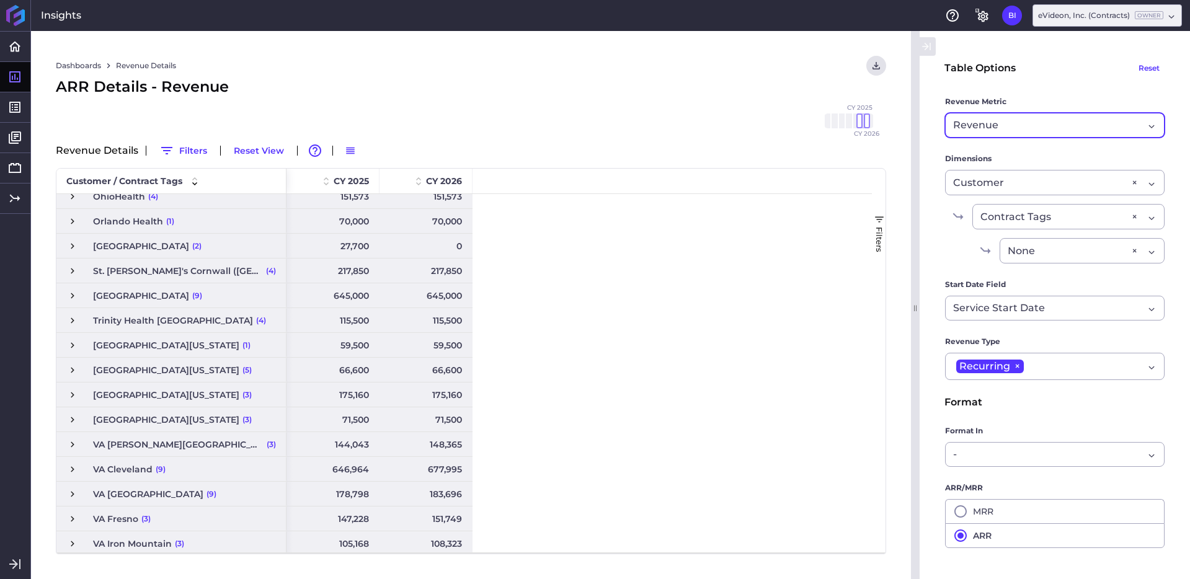
scroll to position [432, 0]
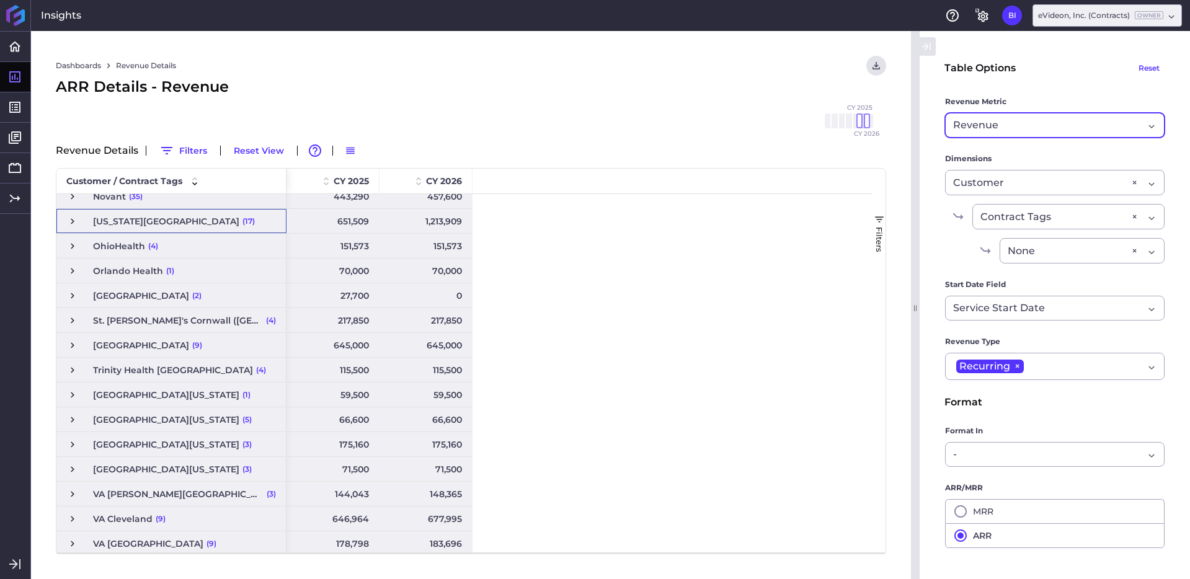
click at [73, 220] on span "Press SPACE to select this row." at bounding box center [72, 221] width 11 height 11
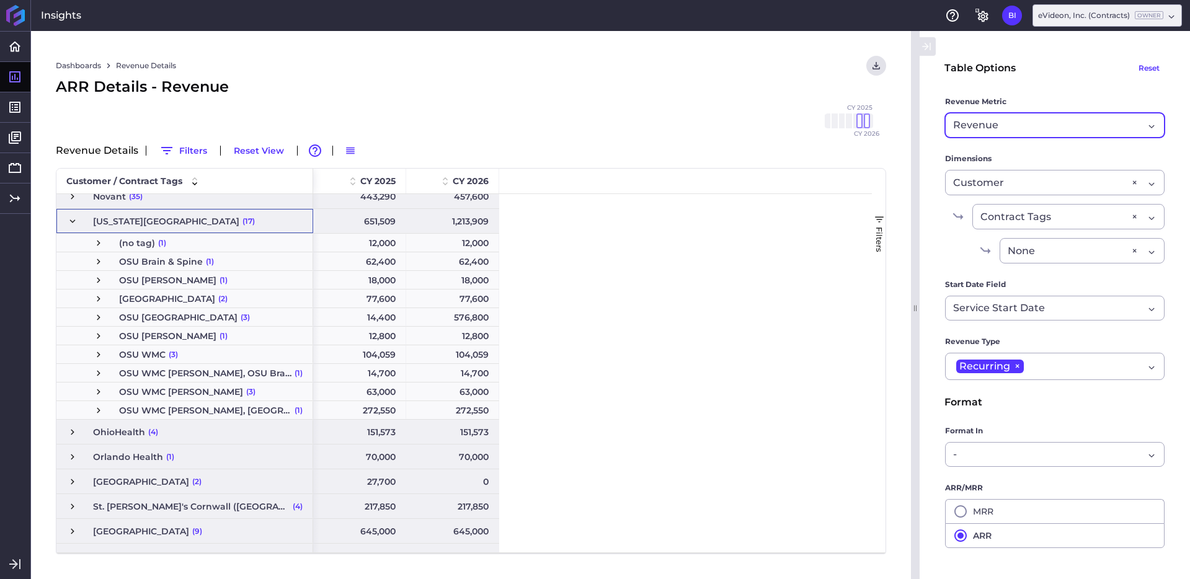
scroll to position [412, 0]
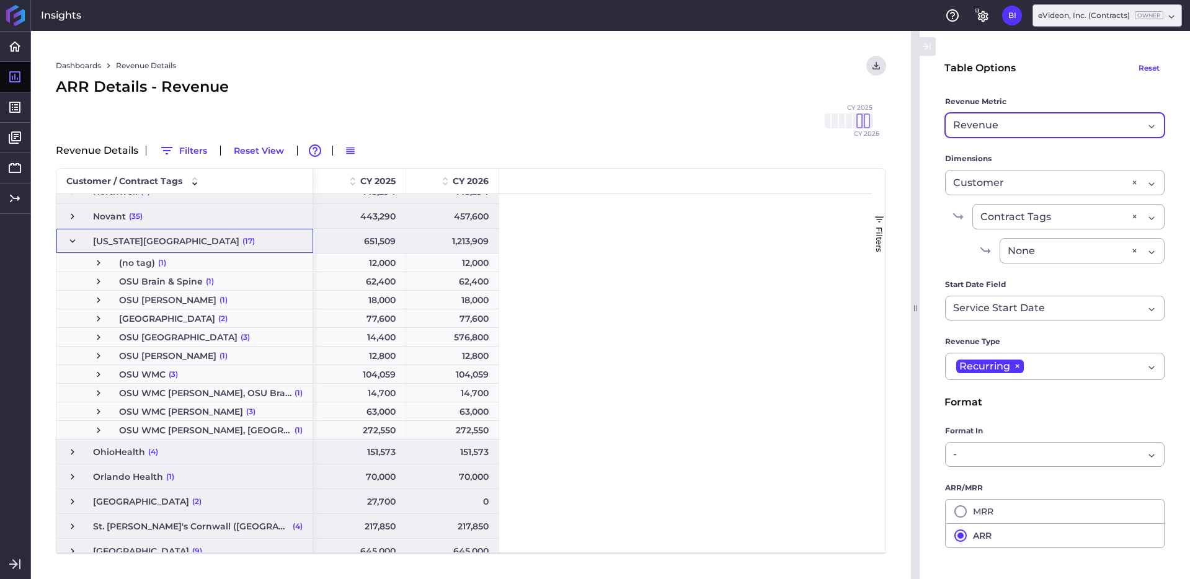
click at [74, 241] on span "Press SPACE to select this row." at bounding box center [72, 241] width 11 height 11
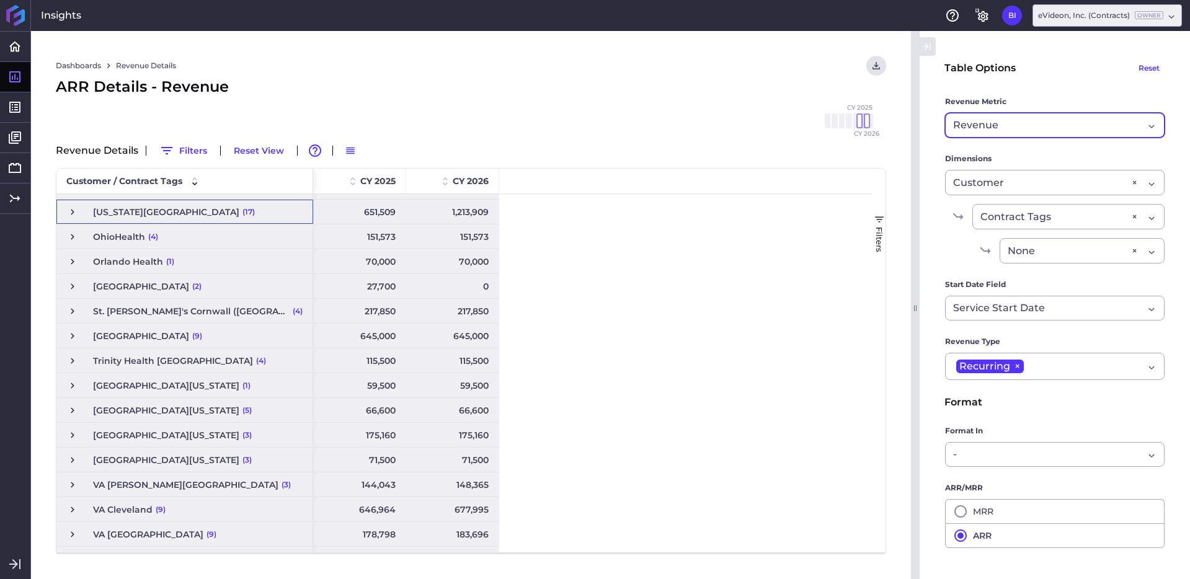
scroll to position [414, 0]
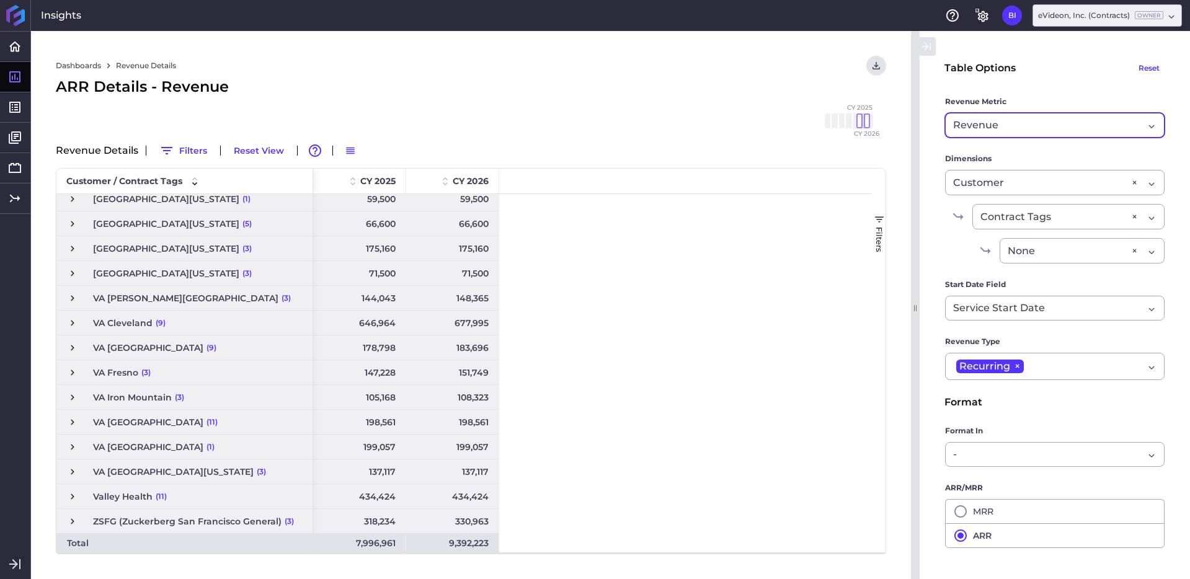
click at [71, 417] on span "Press SPACE to select this row." at bounding box center [72, 422] width 11 height 11
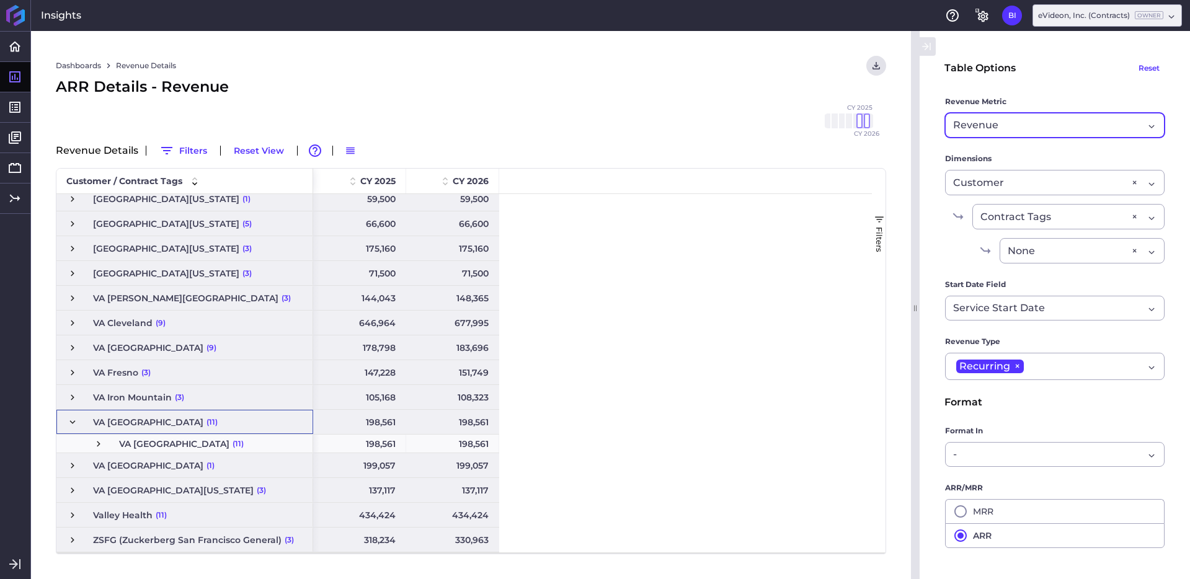
click at [99, 443] on span "Press SPACE to select this row." at bounding box center [98, 443] width 11 height 11
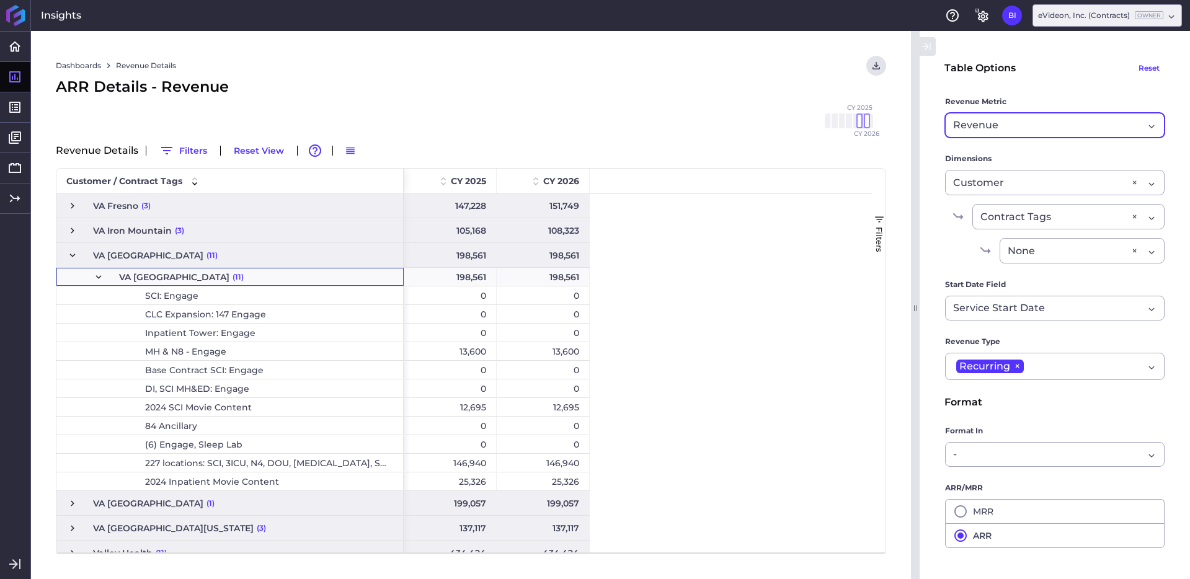
click at [472, 485] on div "25,326" at bounding box center [450, 481] width 93 height 18
click at [478, 404] on div "12,695" at bounding box center [450, 407] width 93 height 18
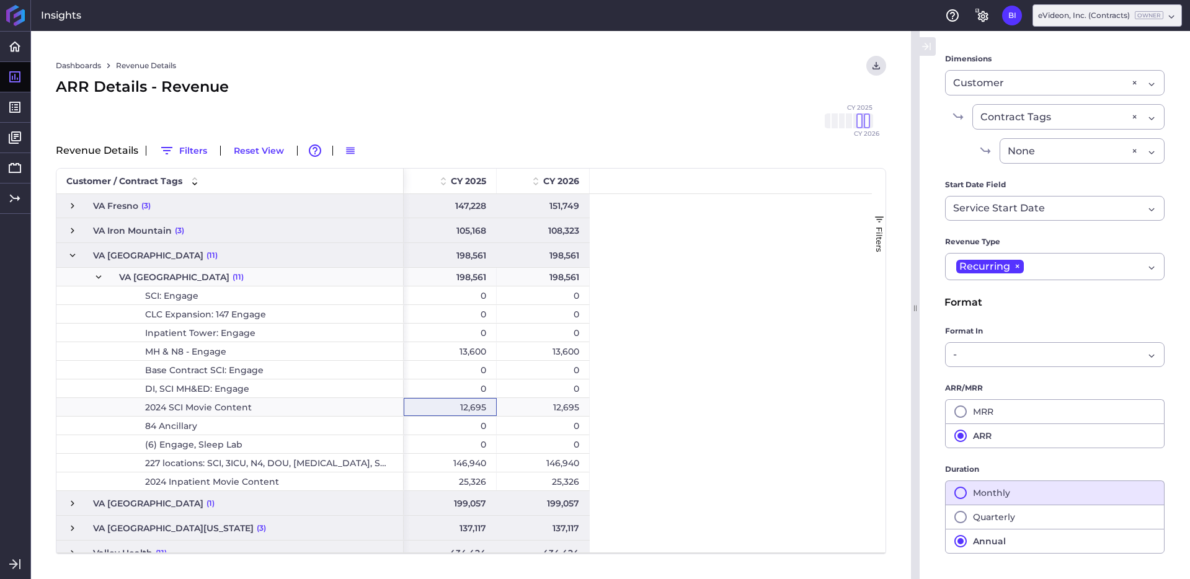
click at [999, 495] on button "Monthly" at bounding box center [1055, 493] width 220 height 24
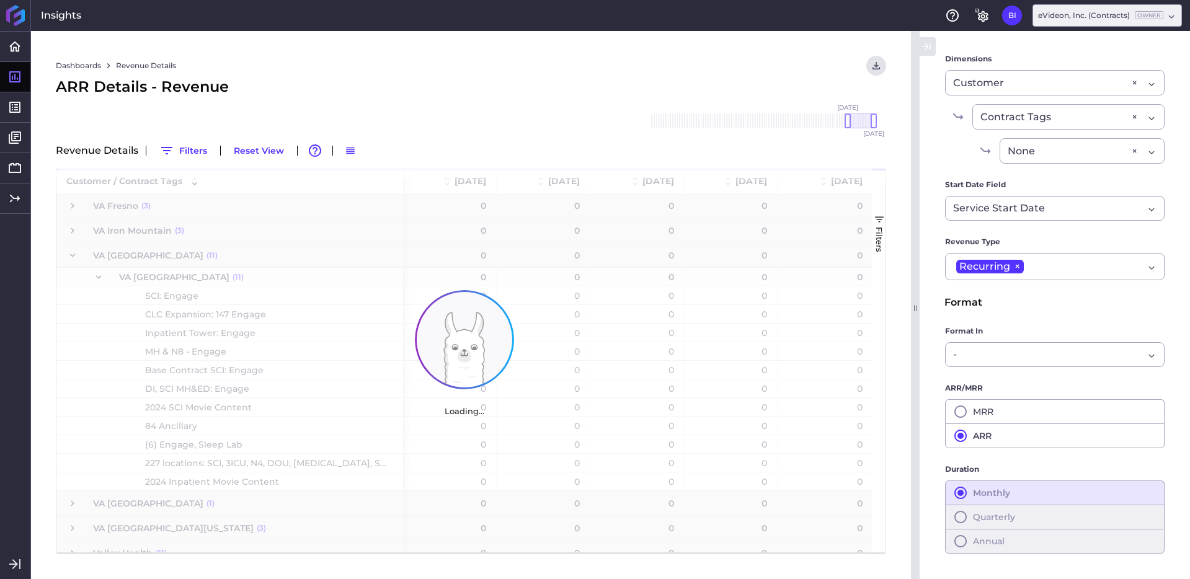
scroll to position [696, 0]
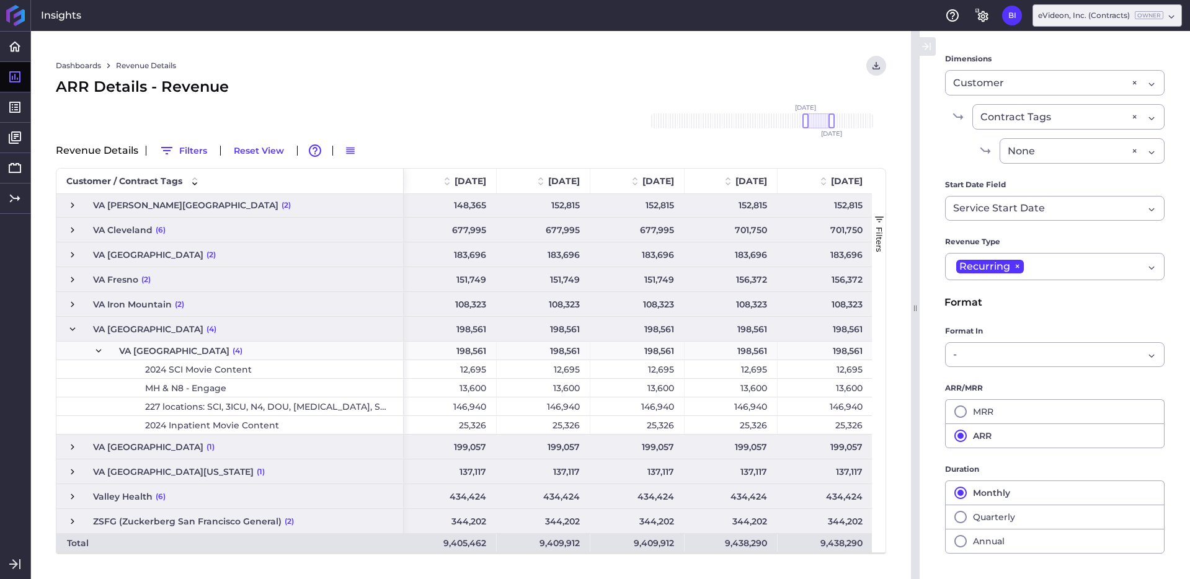
drag, startPoint x: 860, startPoint y: 121, endPoint x: 818, endPoint y: 123, distance: 41.6
click at [818, 123] on div at bounding box center [818, 120] width 26 height 15
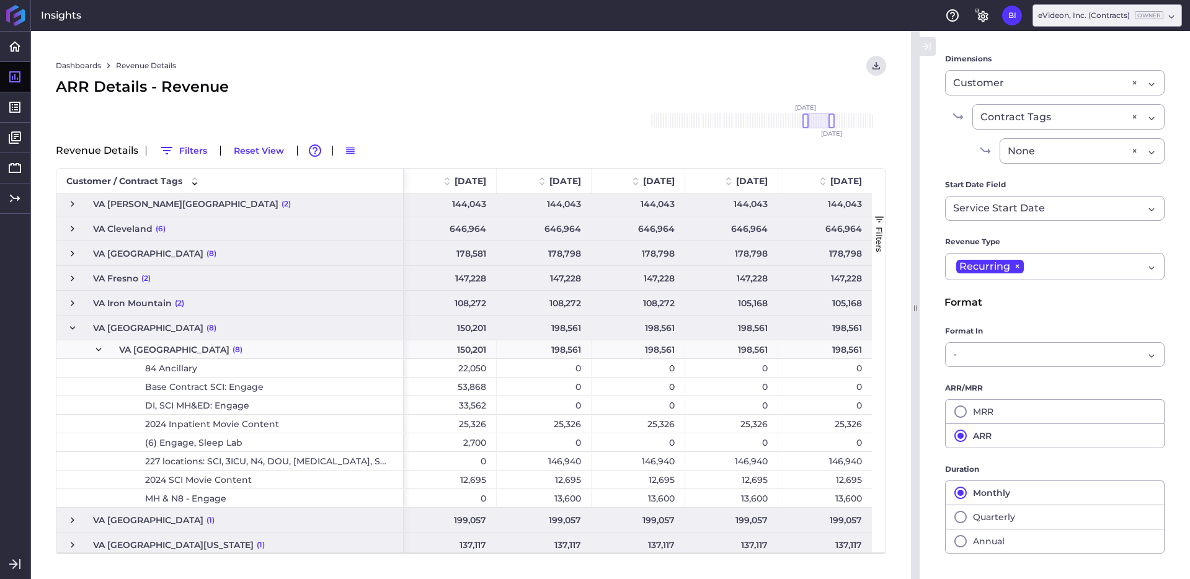
click at [71, 327] on span "Press SPACE to select this row." at bounding box center [72, 327] width 11 height 11
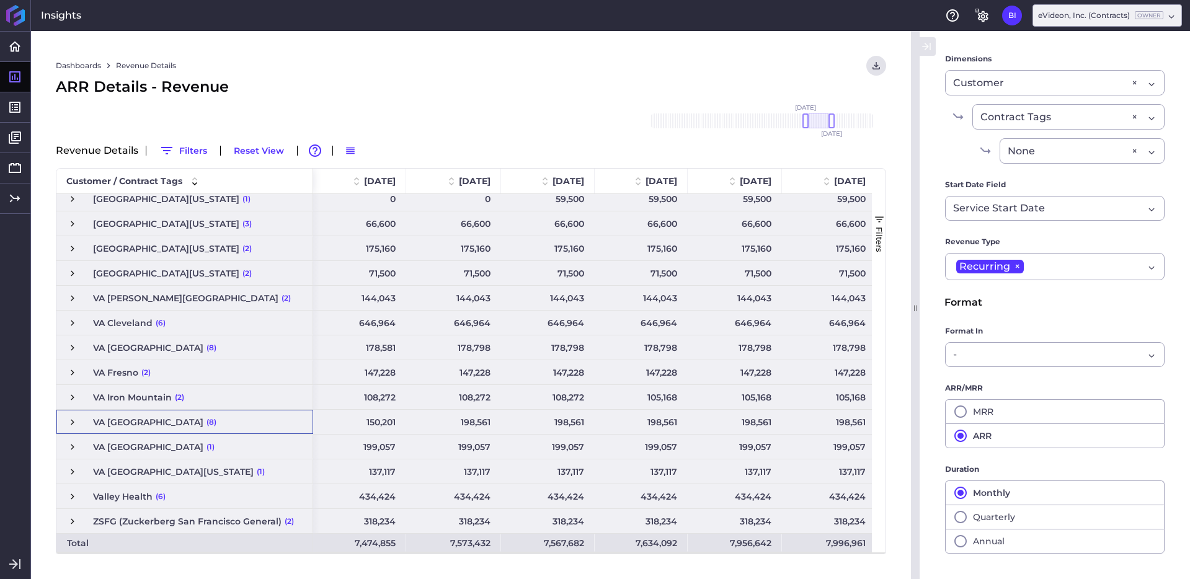
click at [376, 545] on div "7,474,855" at bounding box center [359, 543] width 93 height 18
click at [384, 543] on div "7,474,855" at bounding box center [359, 543] width 93 height 18
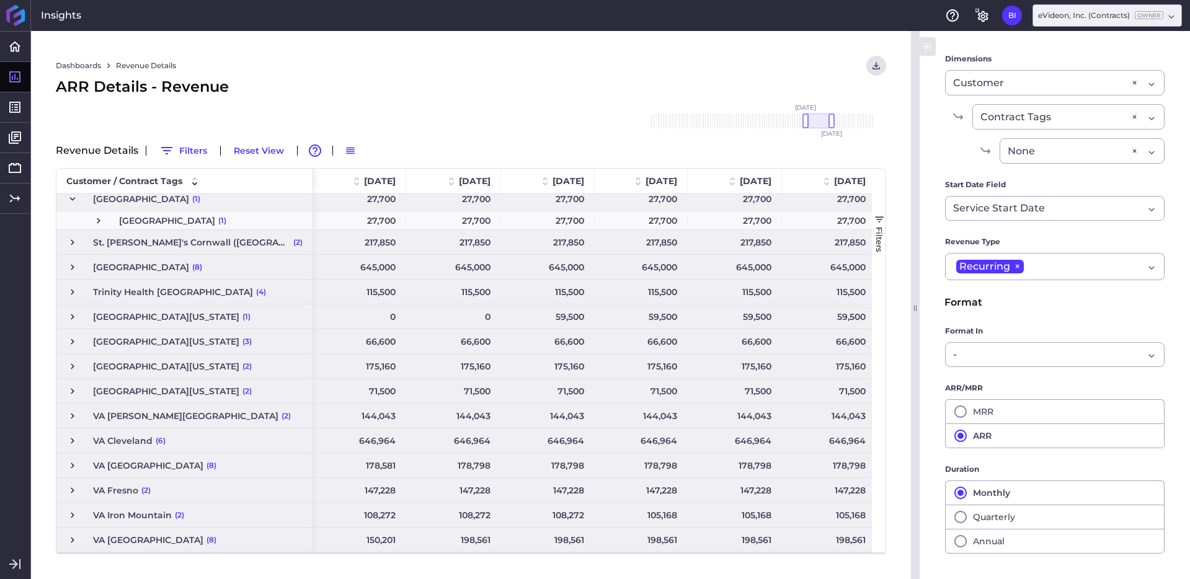
scroll to position [445, 0]
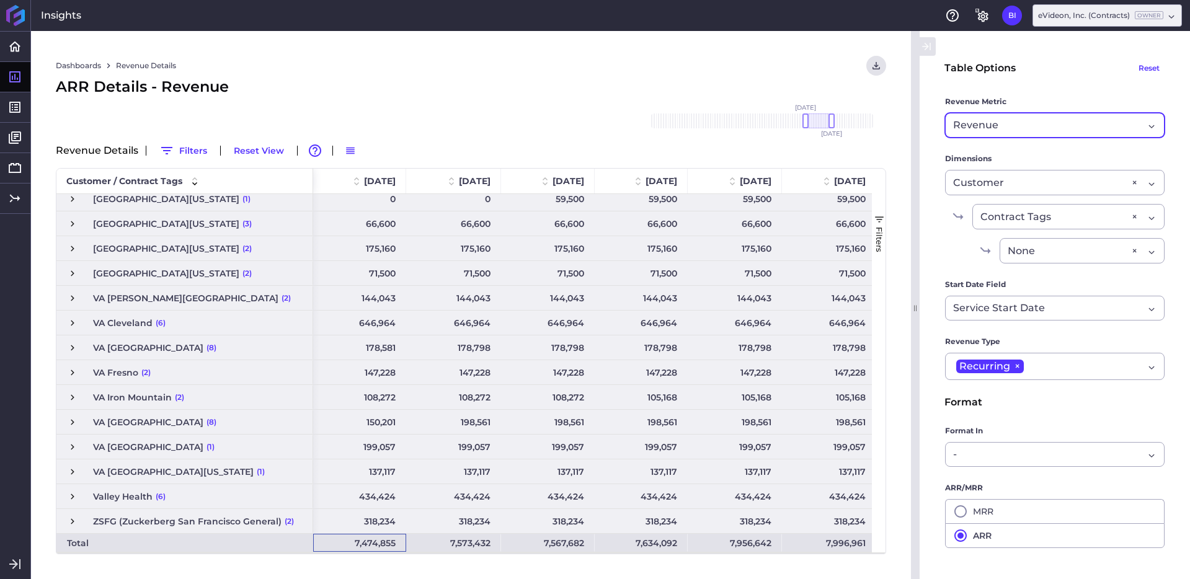
click at [1119, 124] on div "Revenue" at bounding box center [1048, 125] width 190 height 15
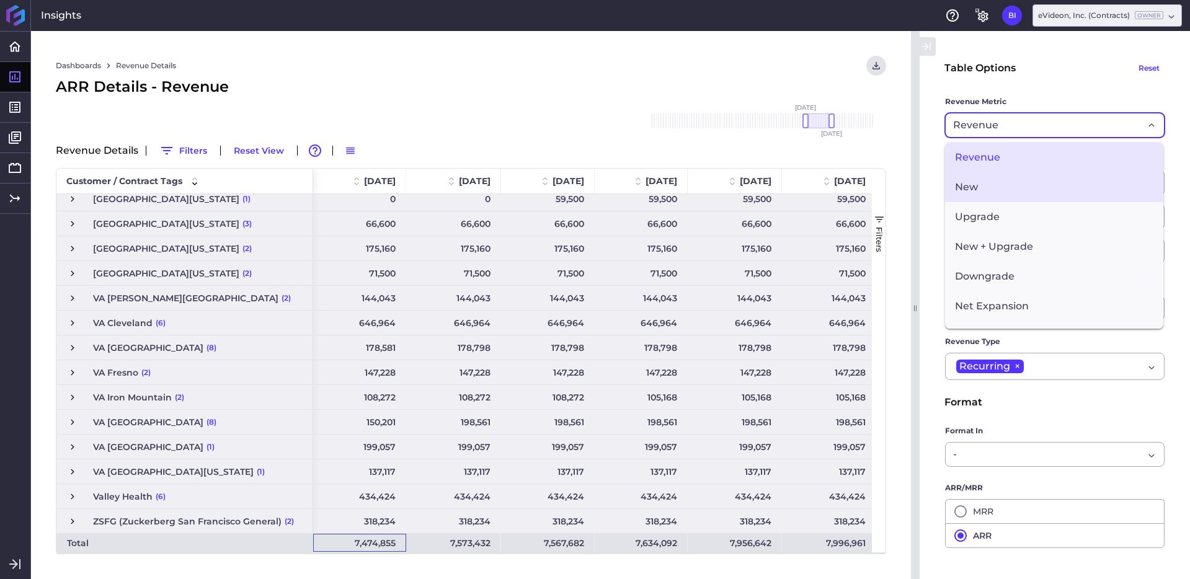
click at [1074, 187] on span "New" at bounding box center [1054, 187] width 218 height 30
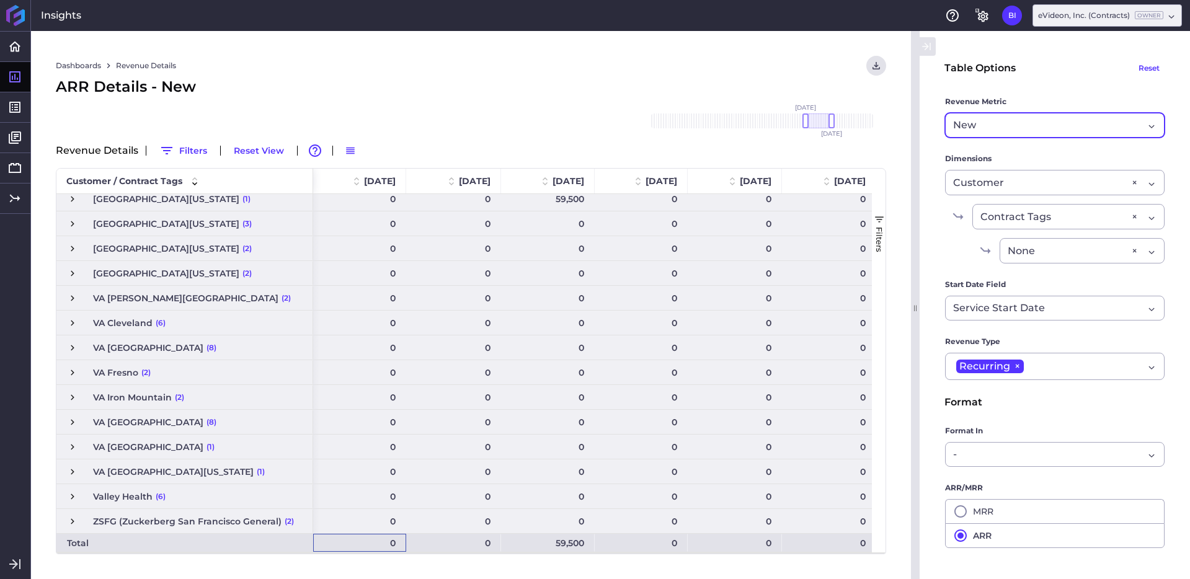
click at [1118, 127] on div "New" at bounding box center [1048, 125] width 190 height 15
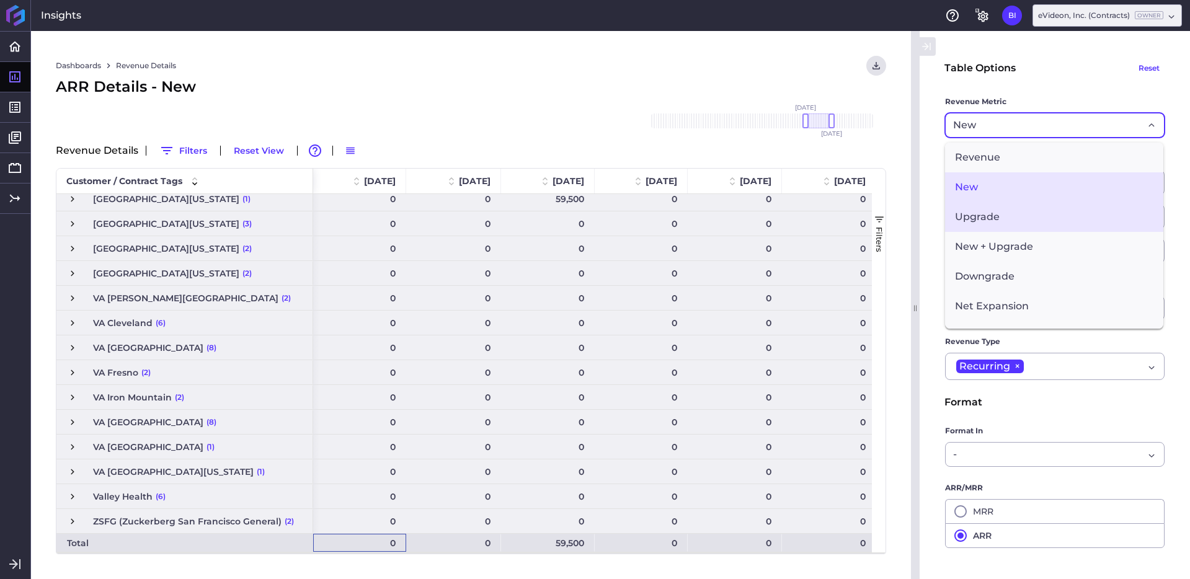
click at [1074, 222] on span "Upgrade" at bounding box center [1054, 217] width 218 height 30
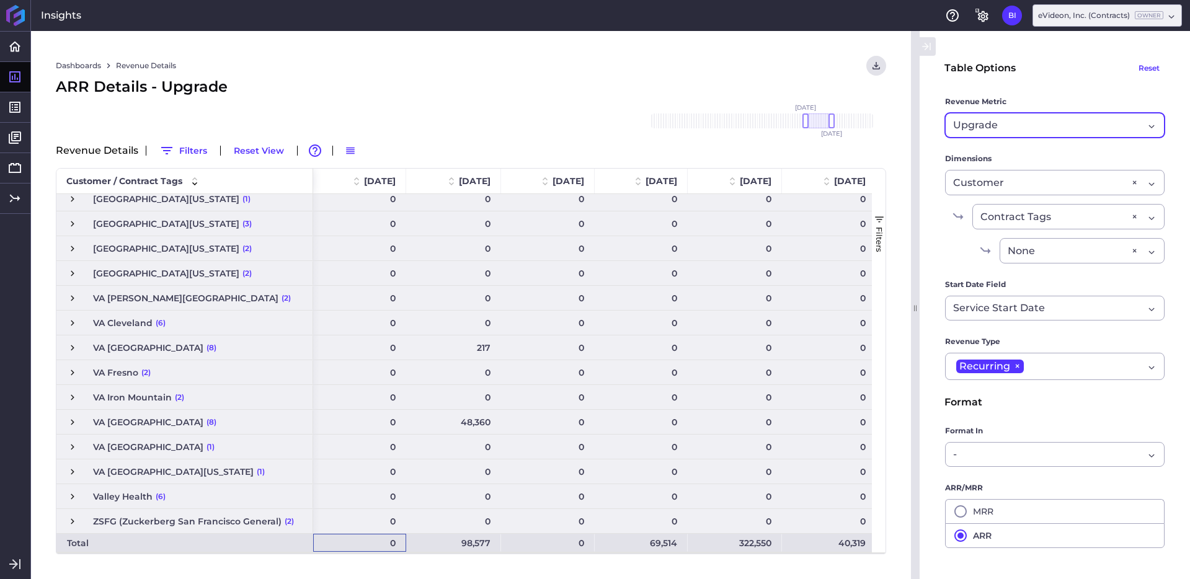
click at [1117, 126] on div "Upgrade" at bounding box center [1048, 125] width 190 height 15
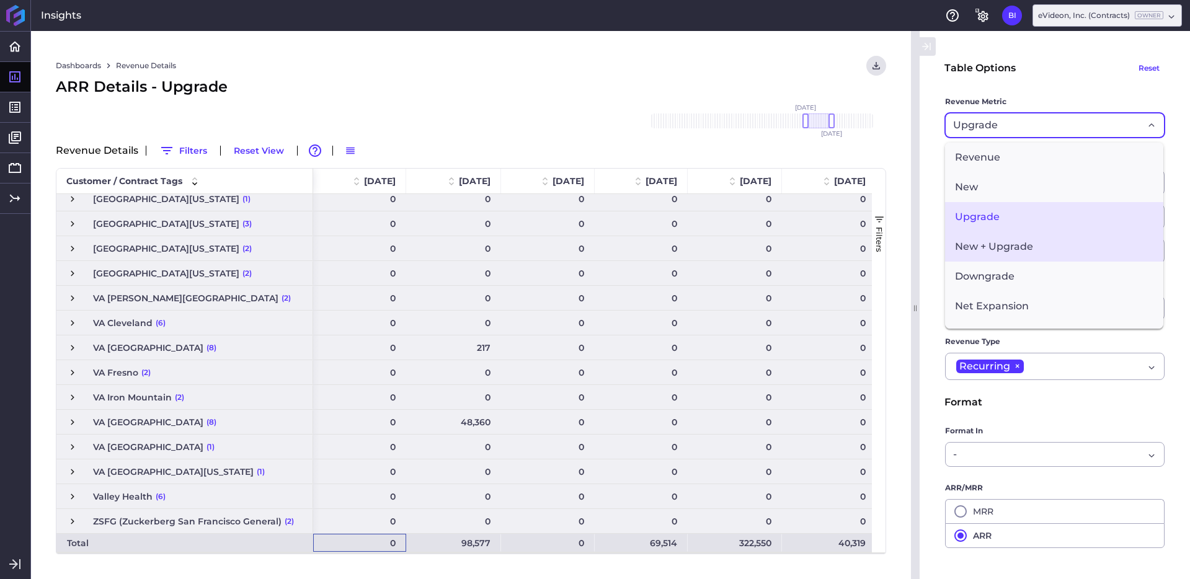
click at [1065, 254] on span "New + Upgrade" at bounding box center [1054, 247] width 218 height 30
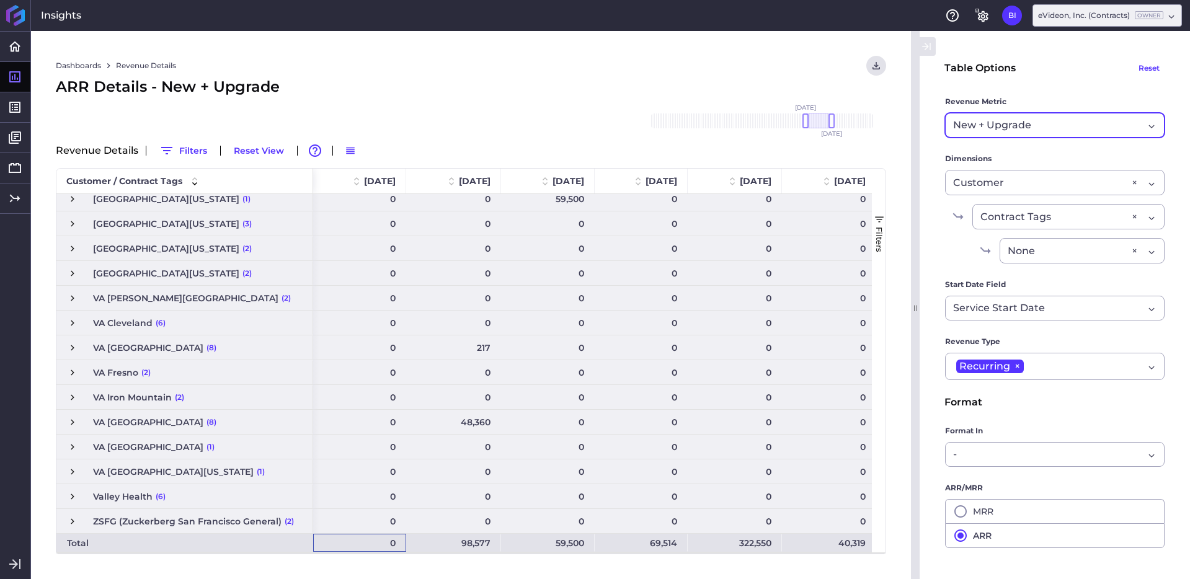
click at [1101, 119] on div "New + Upgrade" at bounding box center [1048, 125] width 190 height 15
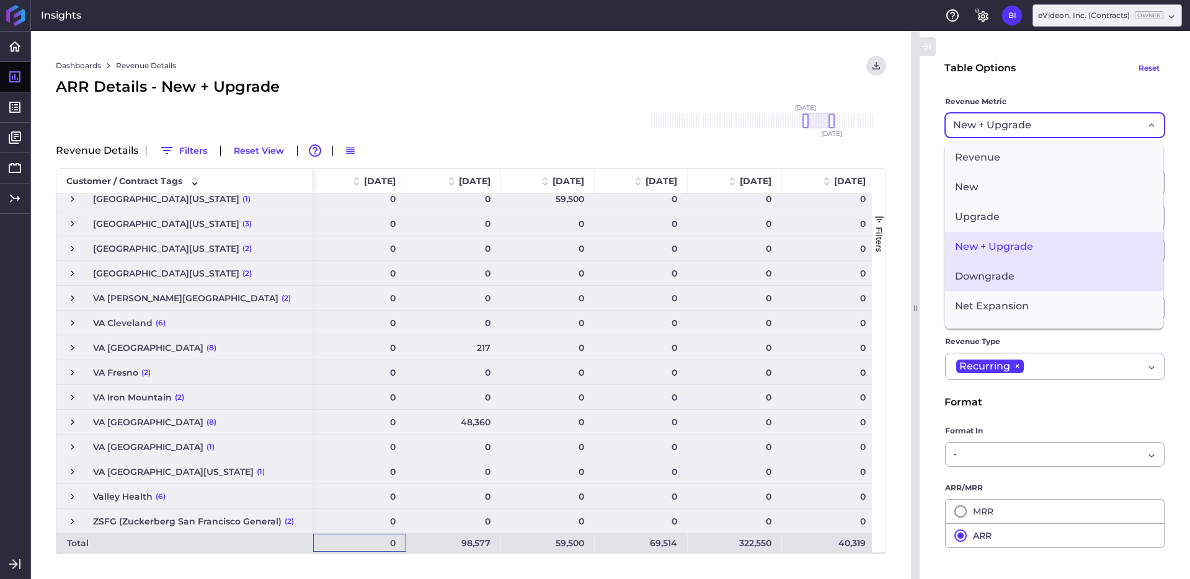
click at [1064, 270] on span "Downgrade" at bounding box center [1054, 277] width 218 height 30
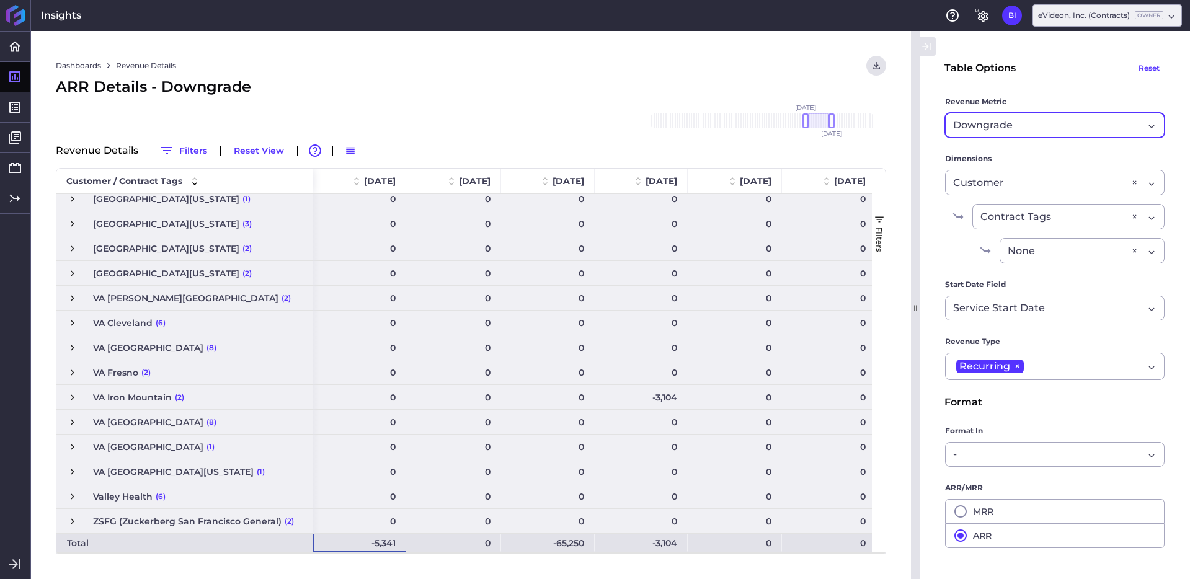
click at [1087, 130] on div "Downgrade" at bounding box center [1048, 125] width 190 height 15
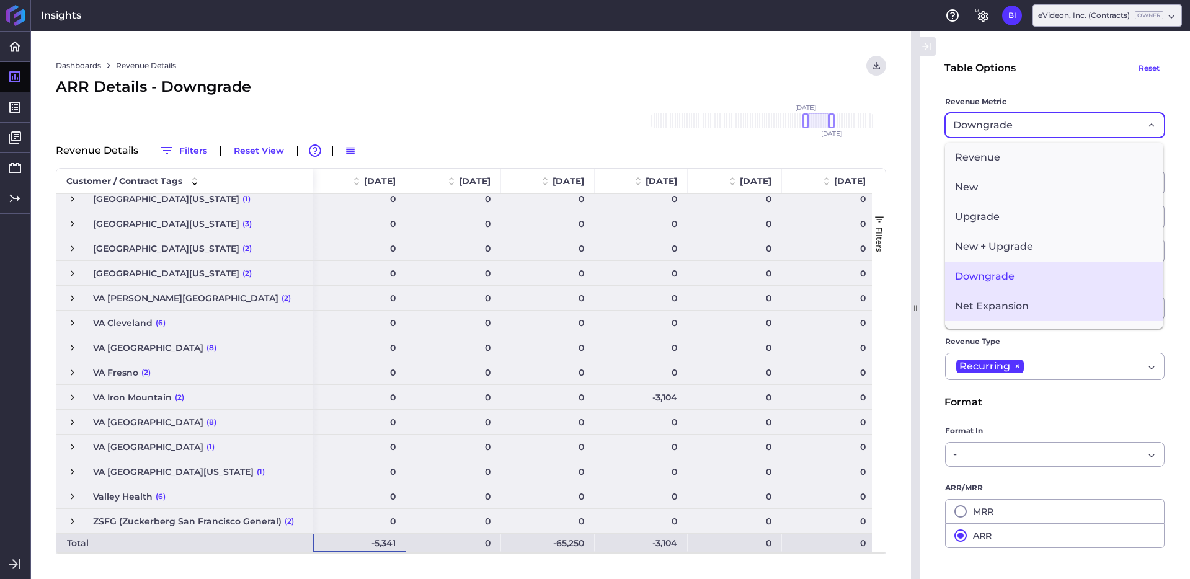
click at [1049, 300] on span "Net Expansion" at bounding box center [1054, 306] width 218 height 30
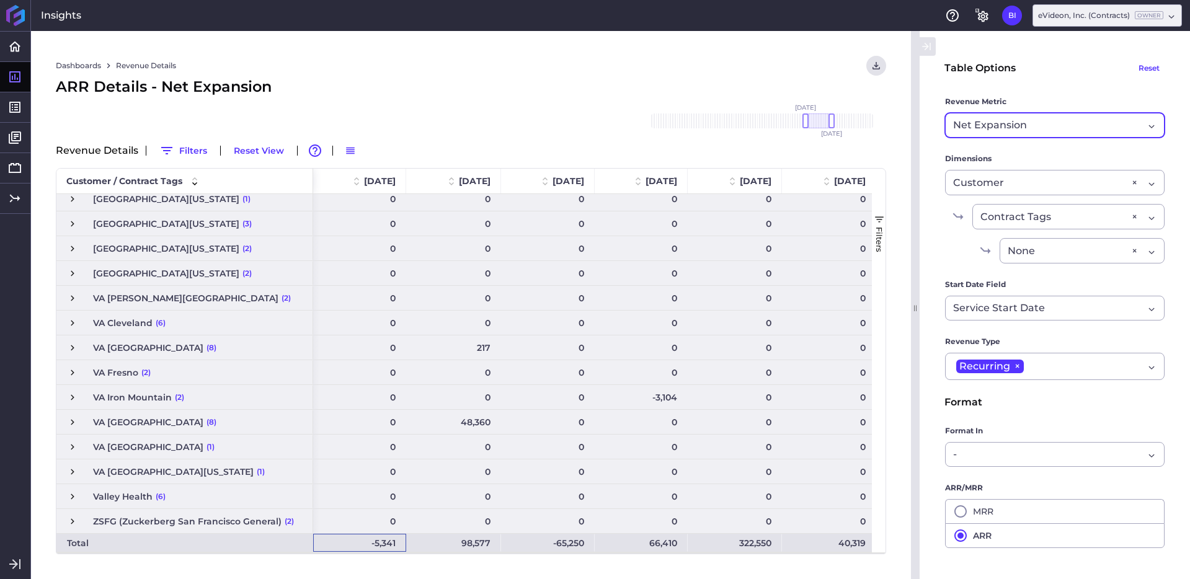
click at [1052, 123] on div "Net Expansion" at bounding box center [1048, 125] width 190 height 15
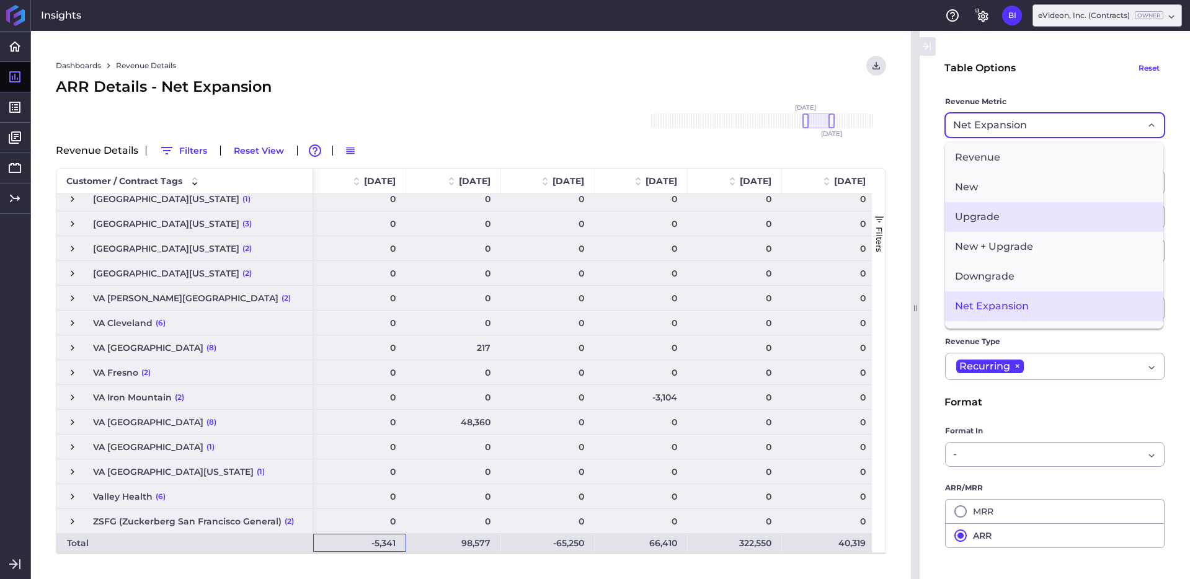
click at [1036, 211] on span "Upgrade" at bounding box center [1054, 217] width 218 height 30
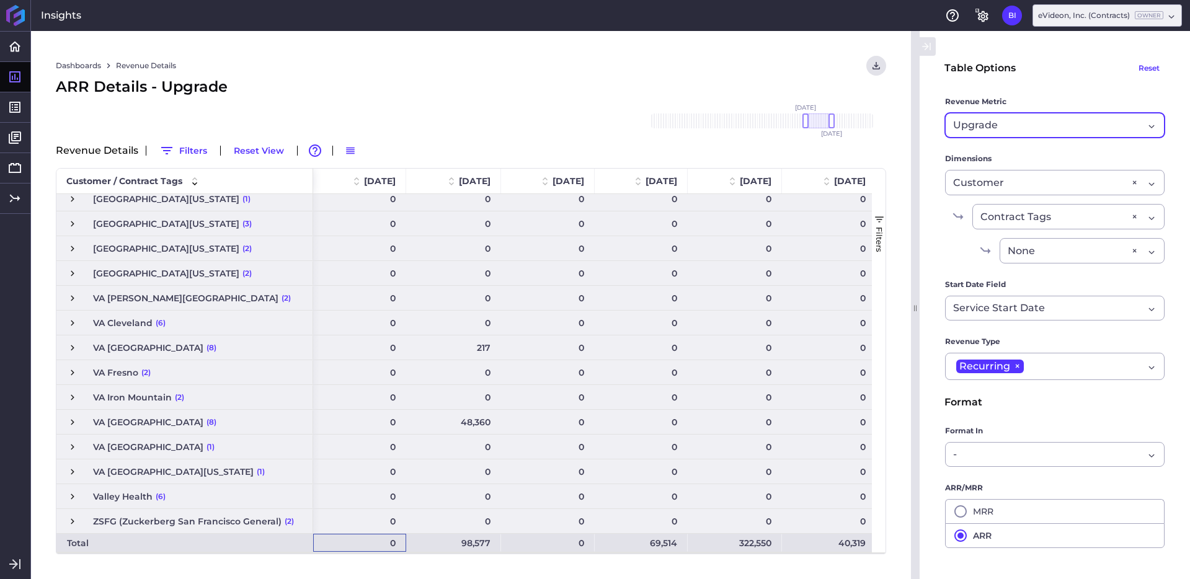
click at [479, 545] on div "98,577" at bounding box center [453, 543] width 95 height 18
